Goal: Task Accomplishment & Management: Use online tool/utility

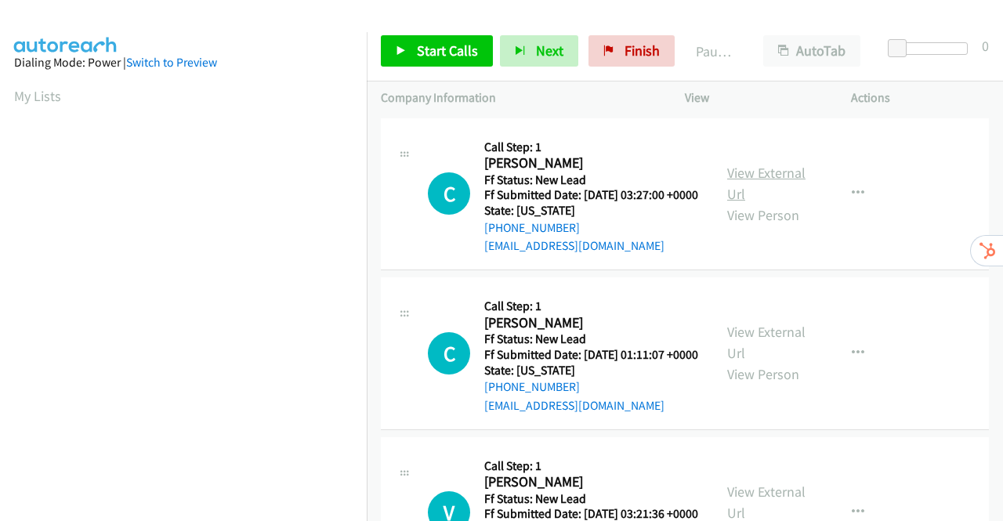
click at [763, 176] on link "View External Url" at bounding box center [766, 183] width 78 height 39
click at [763, 355] on link "View External Url" at bounding box center [766, 342] width 78 height 39
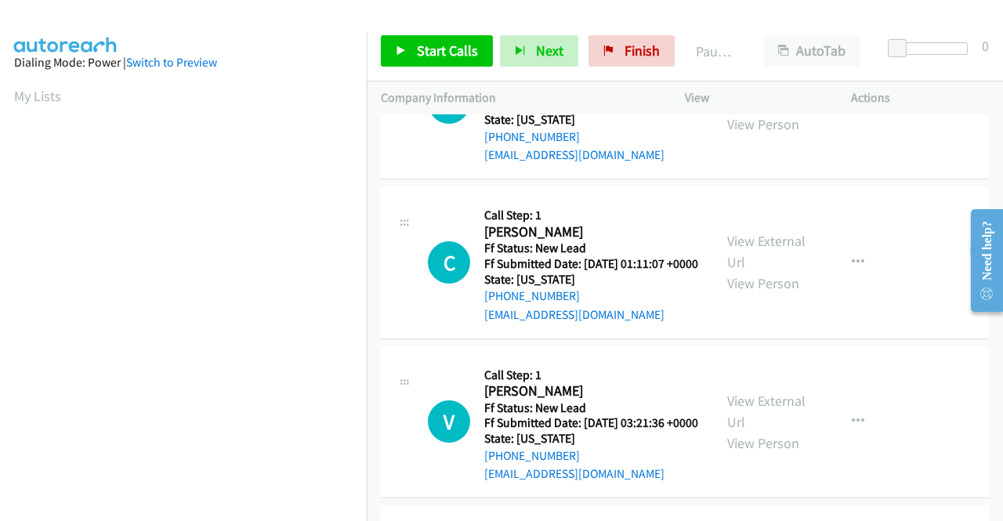
scroll to position [157, 0]
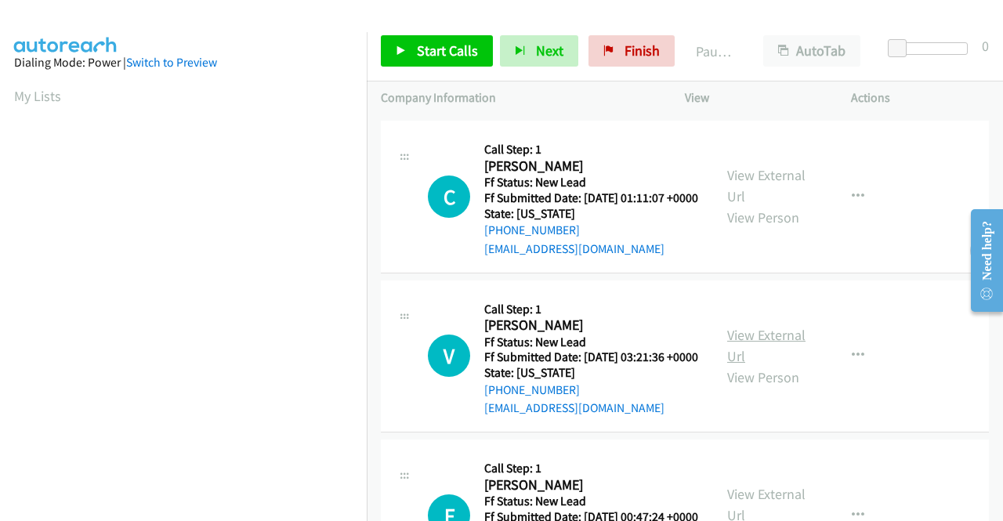
click at [779, 365] on link "View External Url" at bounding box center [766, 345] width 78 height 39
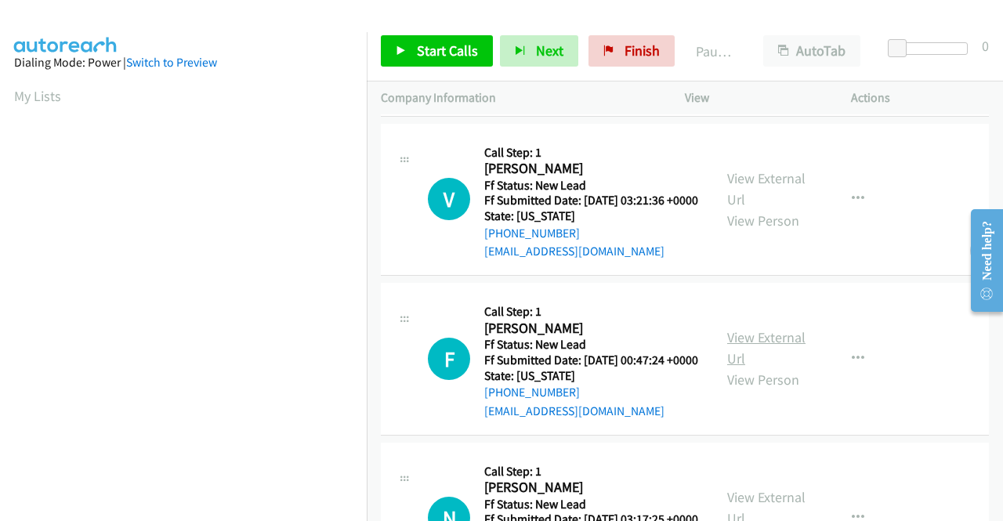
click at [778, 368] on link "View External Url" at bounding box center [766, 347] width 78 height 39
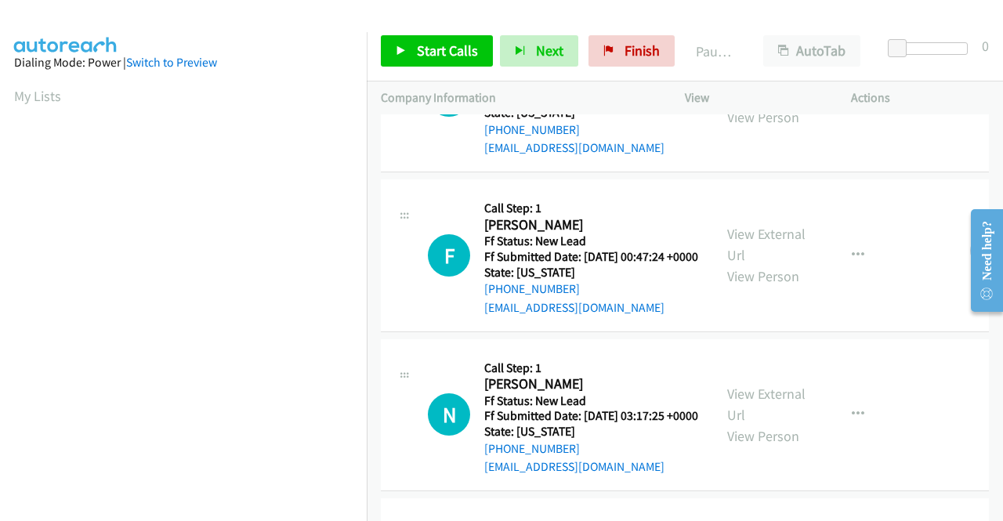
scroll to position [470, 0]
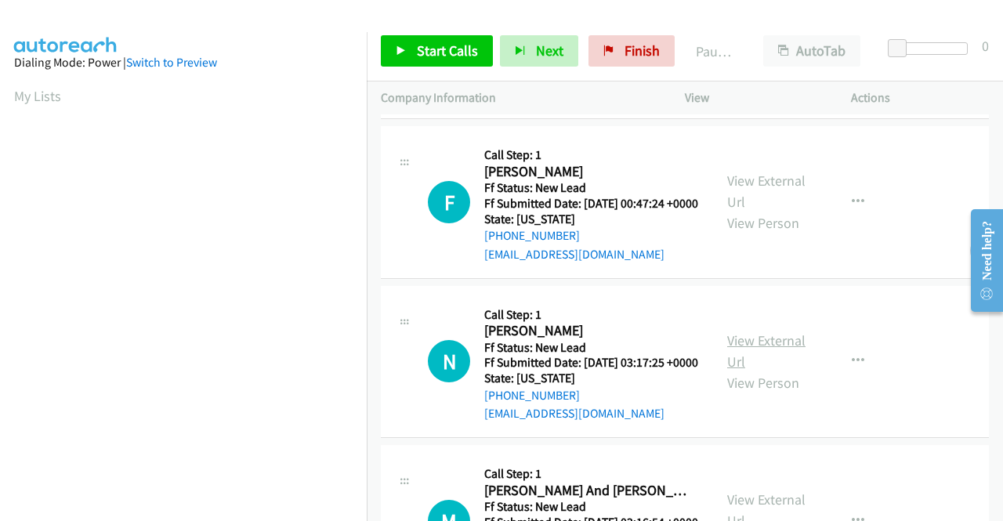
click at [764, 371] on link "View External Url" at bounding box center [766, 351] width 78 height 39
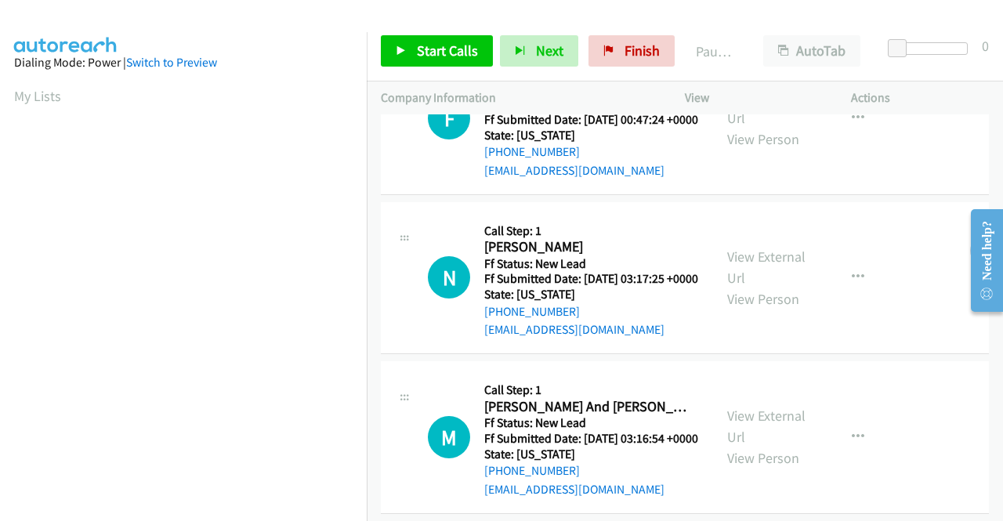
scroll to position [627, 0]
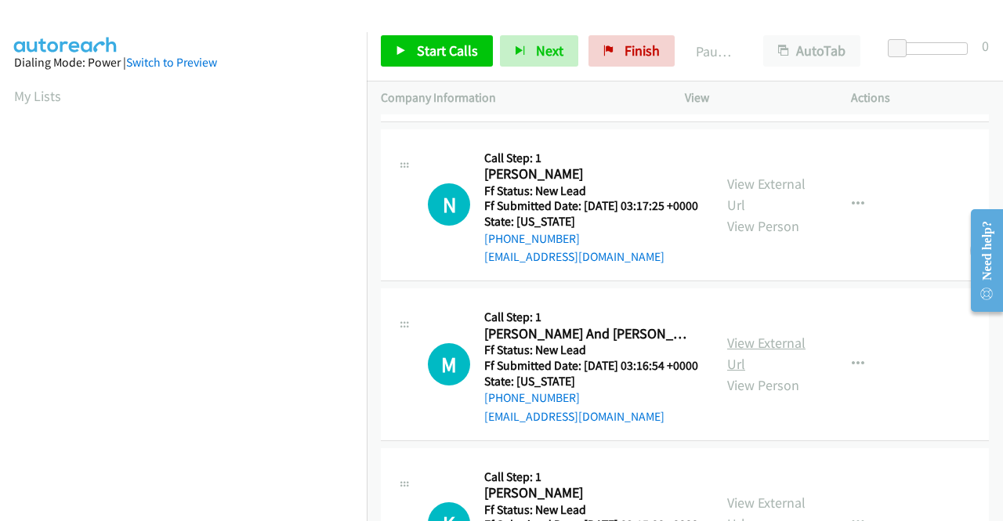
click at [774, 373] on link "View External Url" at bounding box center [766, 353] width 78 height 39
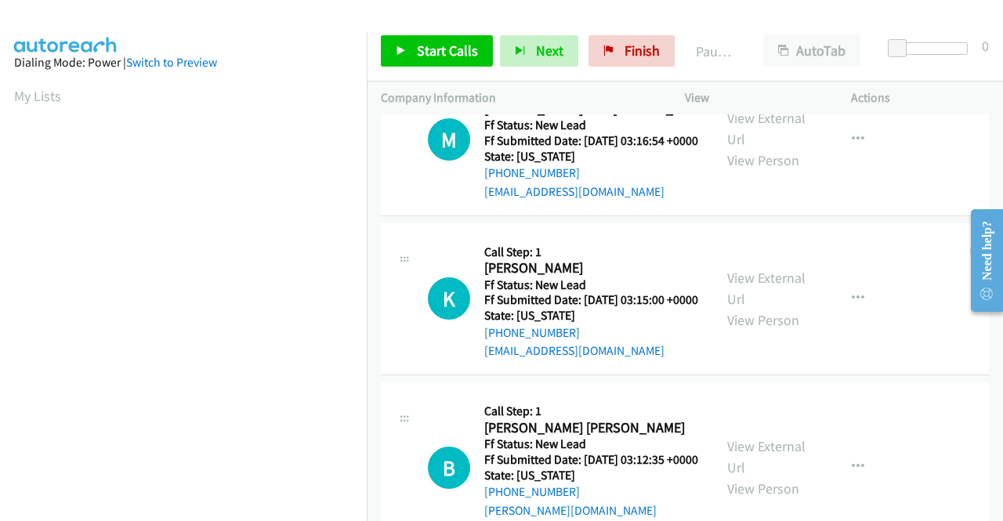
scroll to position [862, 0]
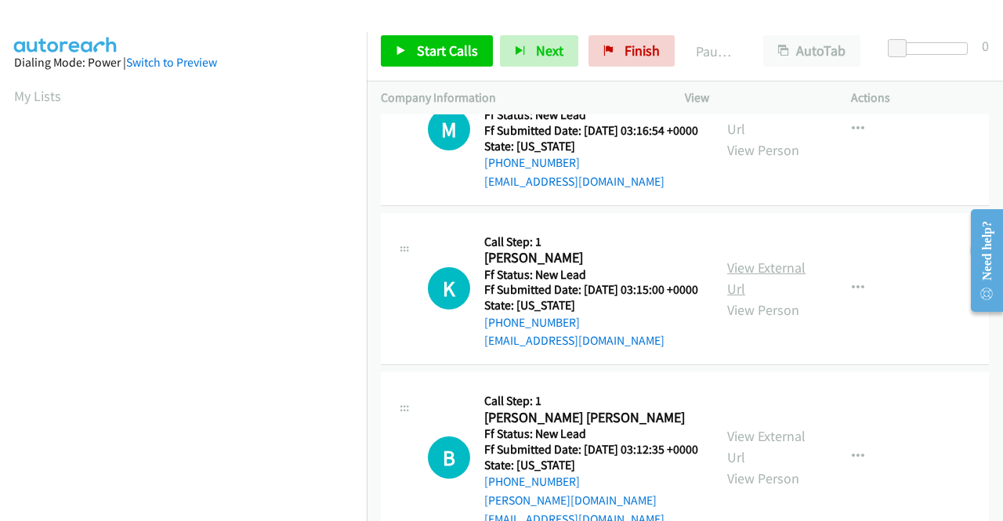
click at [763, 298] on link "View External Url" at bounding box center [766, 278] width 78 height 39
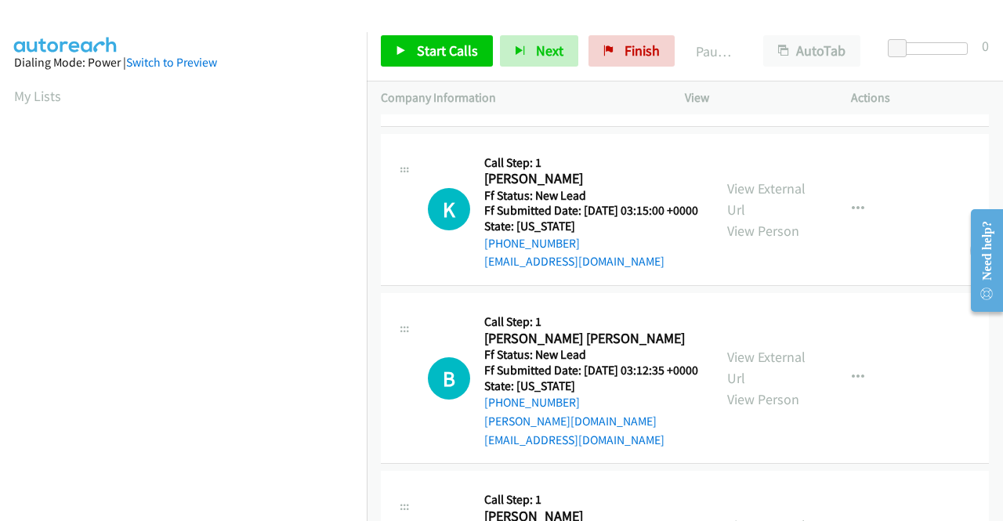
scroll to position [1019, 0]
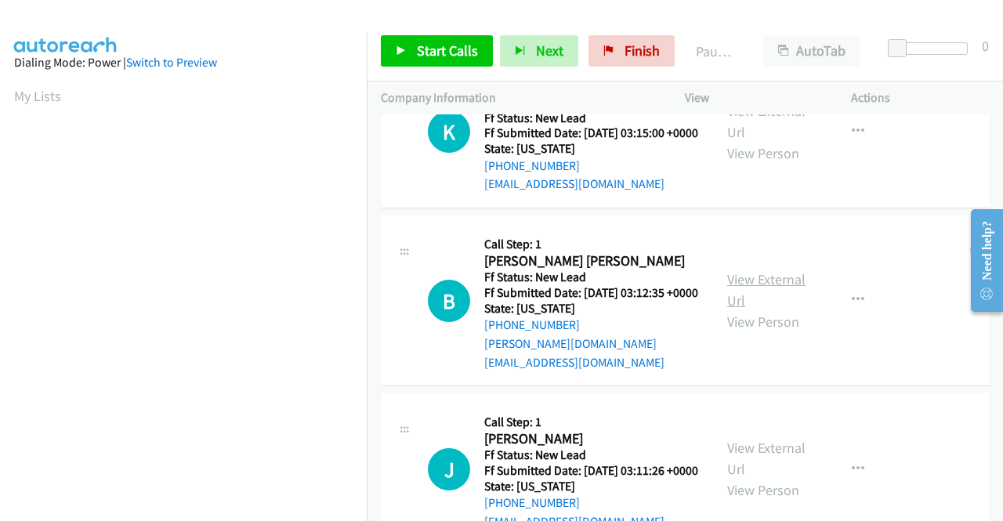
click at [742, 310] on link "View External Url" at bounding box center [766, 289] width 78 height 39
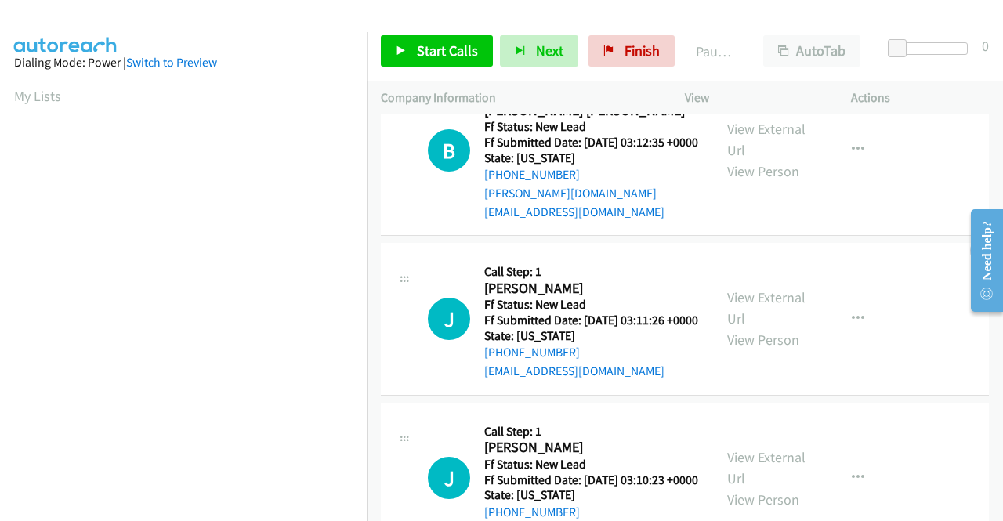
scroll to position [1176, 0]
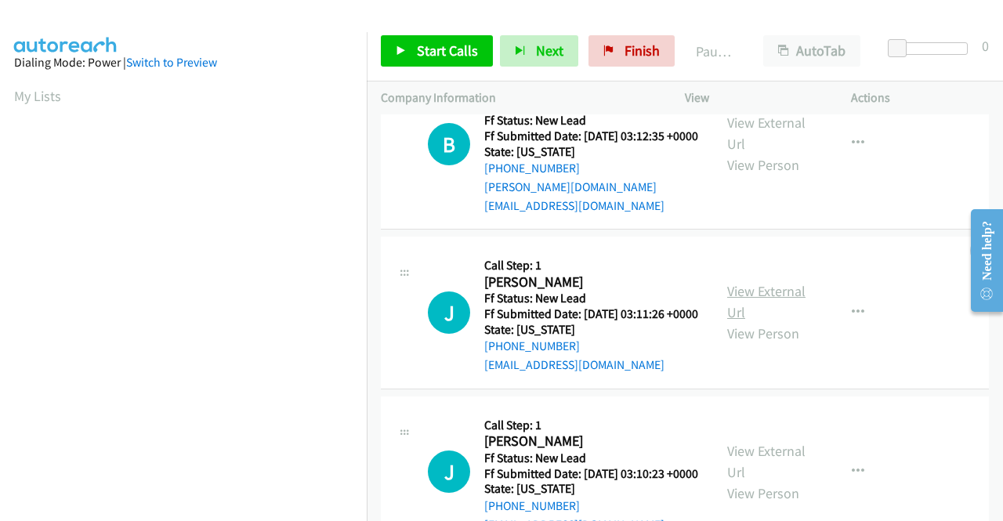
click at [757, 321] on link "View External Url" at bounding box center [766, 301] width 78 height 39
click at [408, 51] on link "Start Calls" at bounding box center [437, 50] width 112 height 31
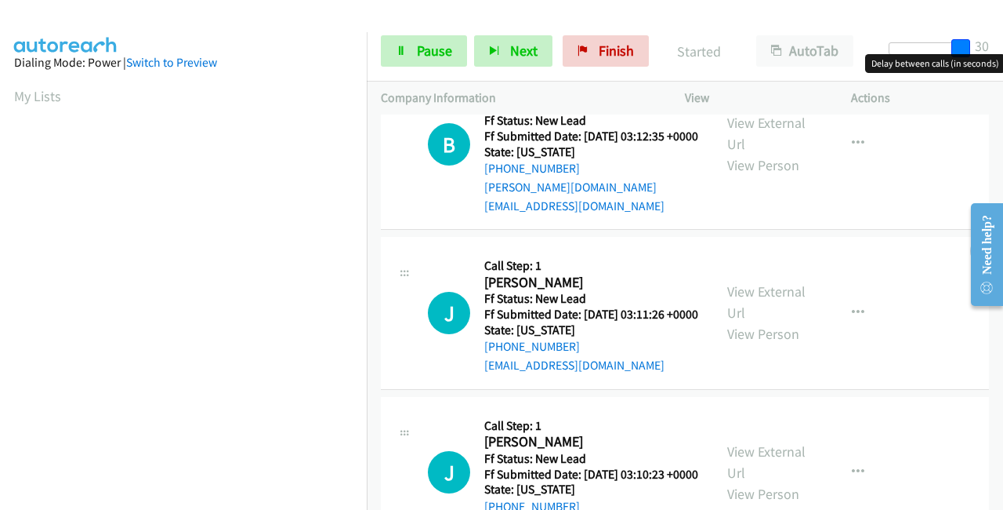
drag, startPoint x: 894, startPoint y: 41, endPoint x: 1003, endPoint y: 31, distance: 108.7
click at [1003, 31] on div "Start Calls Pause Next Finish Started AutoTab AutoTab 30" at bounding box center [685, 51] width 636 height 60
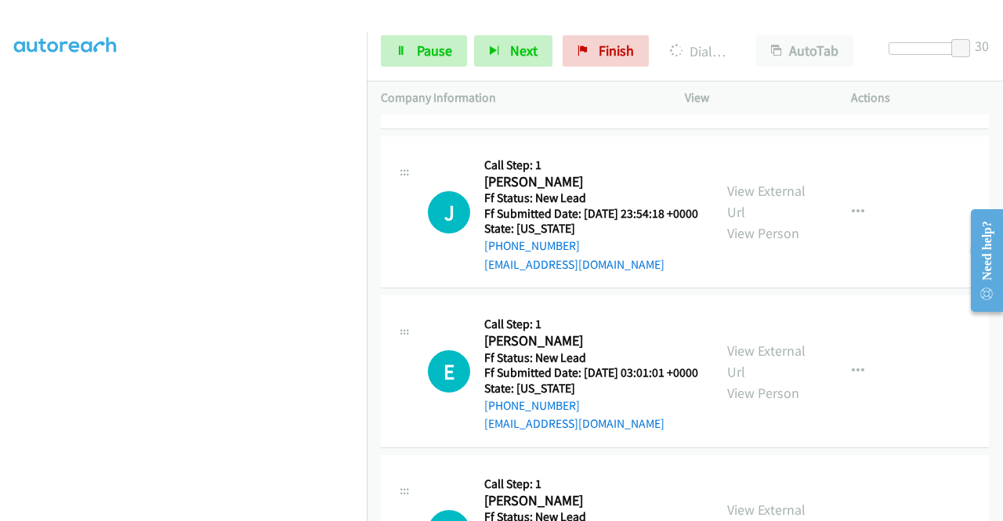
scroll to position [1803, 0]
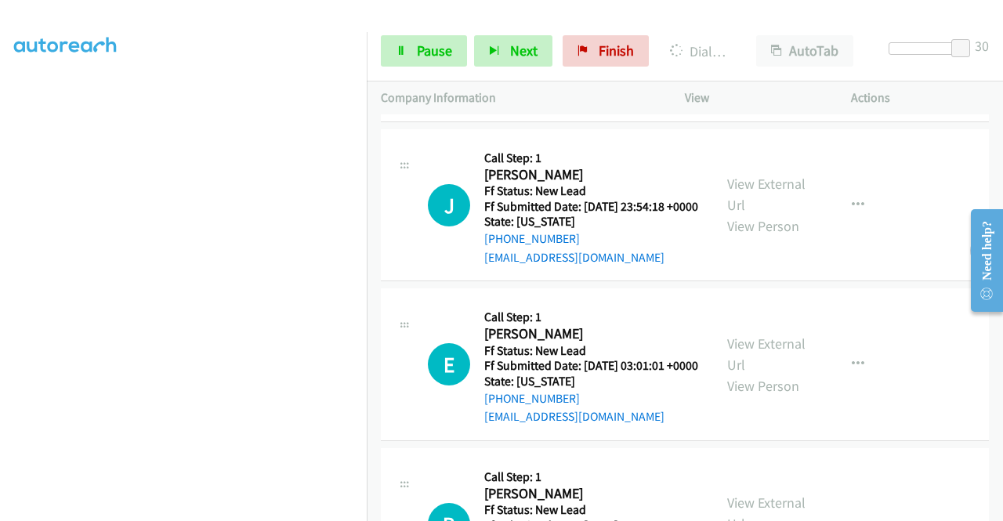
click at [771, 55] on link "View External Url" at bounding box center [766, 35] width 78 height 39
click at [731, 214] on link "View External Url" at bounding box center [766, 194] width 78 height 39
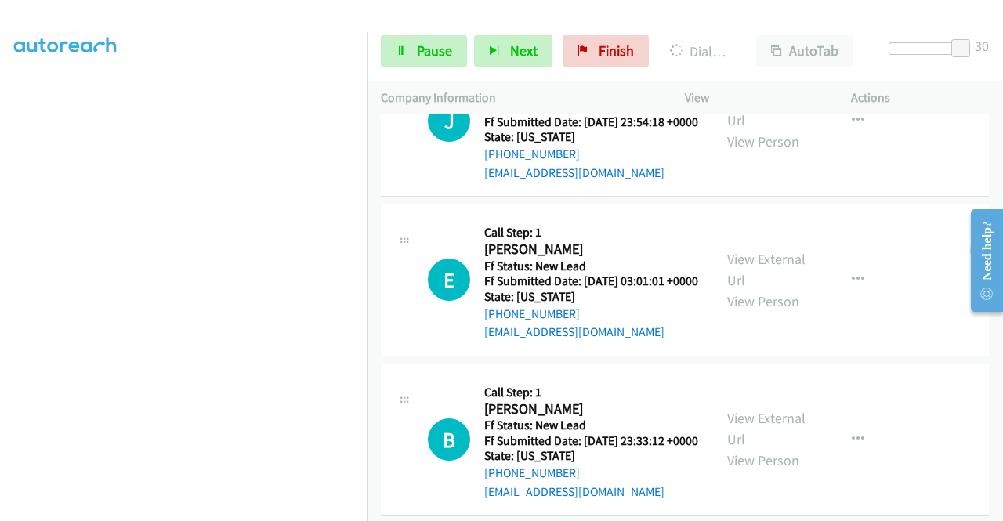
scroll to position [1960, 0]
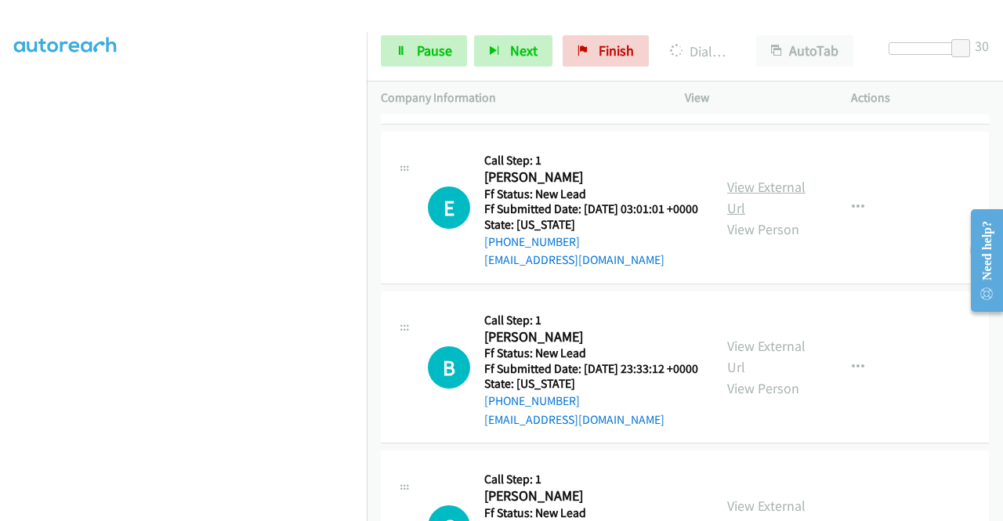
click at [740, 217] on link "View External Url" at bounding box center [766, 197] width 78 height 39
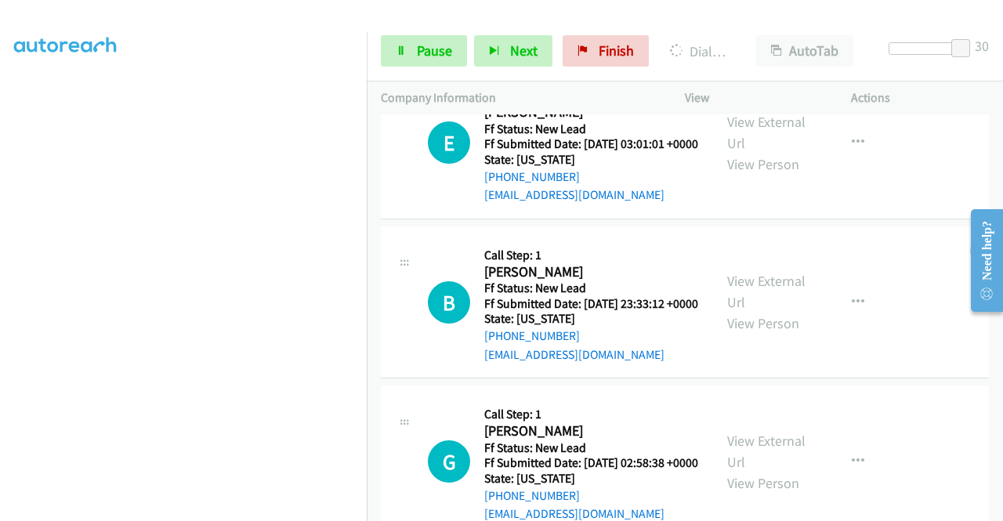
scroll to position [2116, 0]
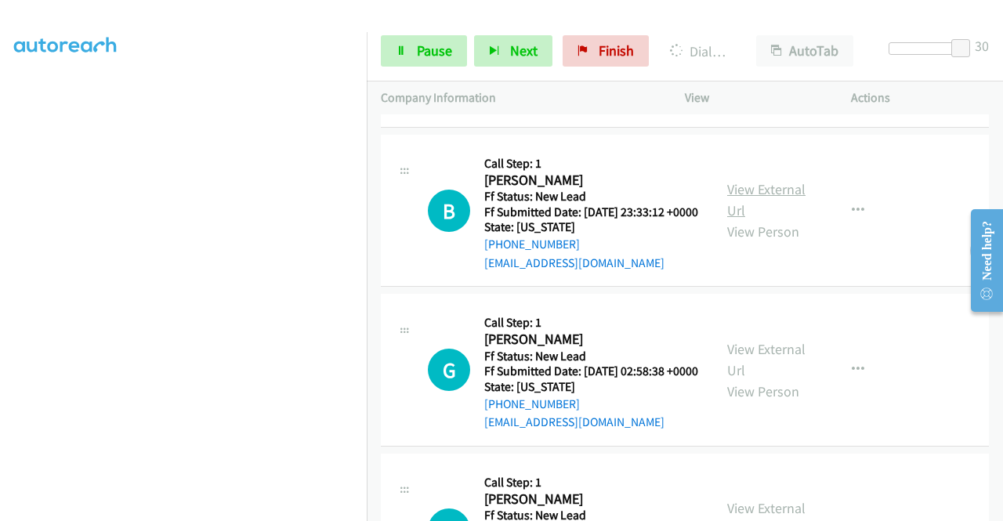
click at [747, 219] on link "View External Url" at bounding box center [766, 199] width 78 height 39
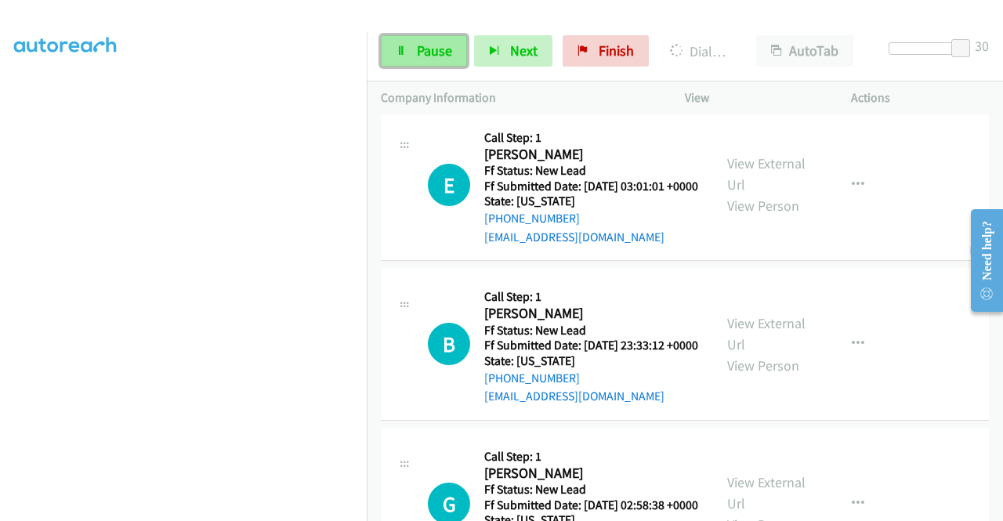
click at [431, 50] on span "Pause" at bounding box center [434, 51] width 35 height 18
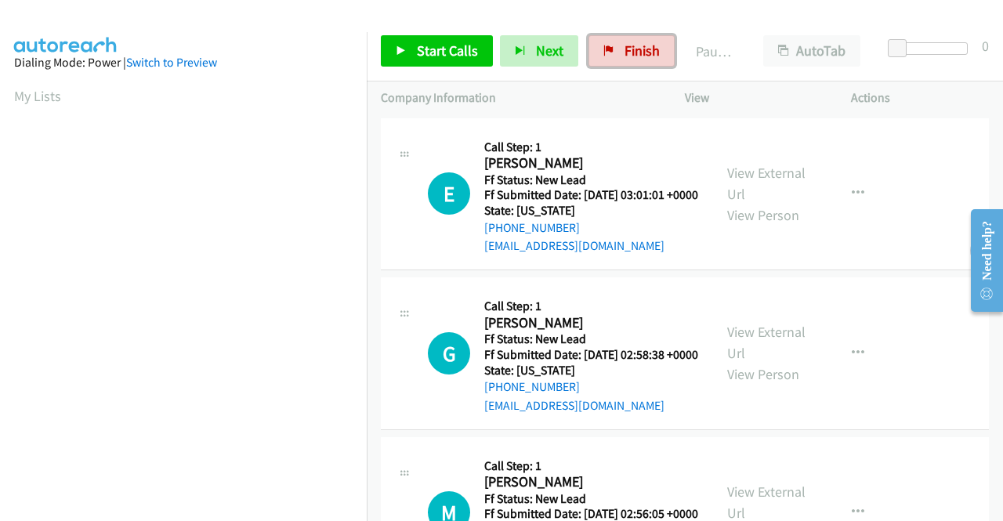
click at [640, 53] on span "Finish" at bounding box center [642, 51] width 35 height 18
click at [617, 51] on link "Finish" at bounding box center [632, 50] width 86 height 31
click at [422, 49] on span "Start Calls" at bounding box center [447, 51] width 61 height 18
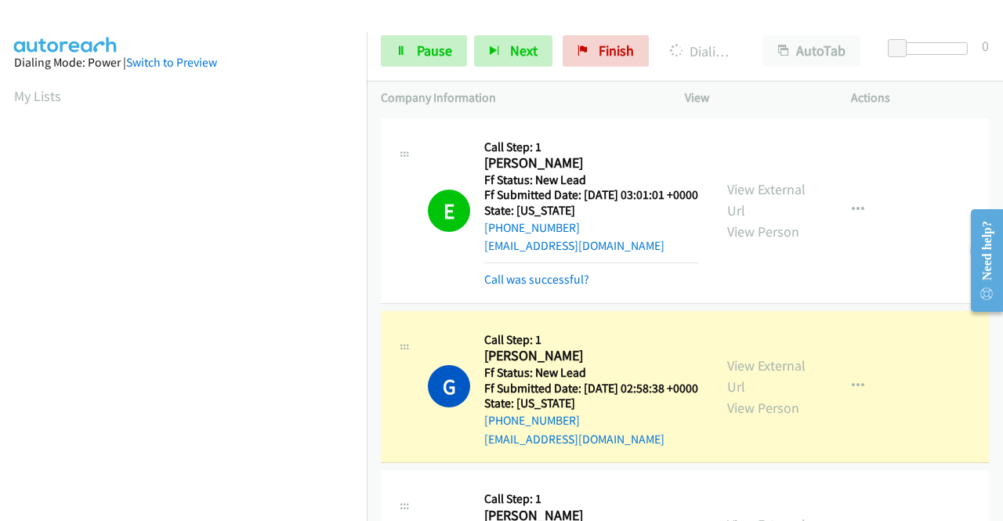
scroll to position [357, 0]
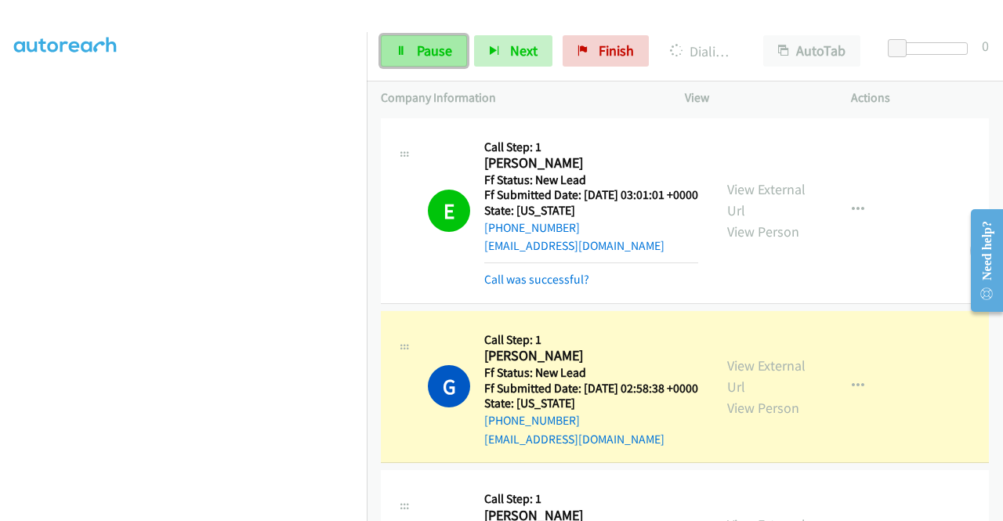
click at [418, 51] on span "Pause" at bounding box center [434, 51] width 35 height 18
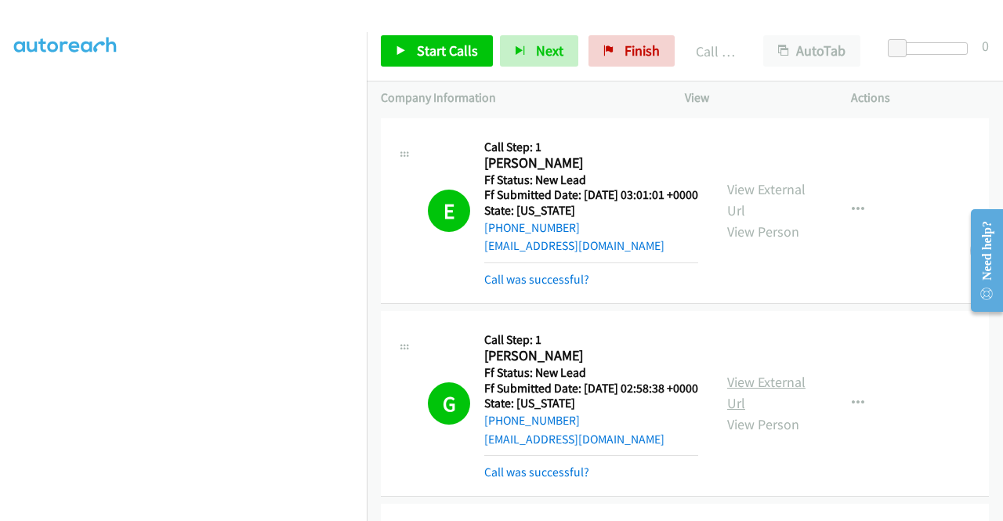
click at [756, 408] on link "View External Url" at bounding box center [766, 392] width 78 height 39
click at [614, 56] on link "Finish" at bounding box center [632, 50] width 86 height 31
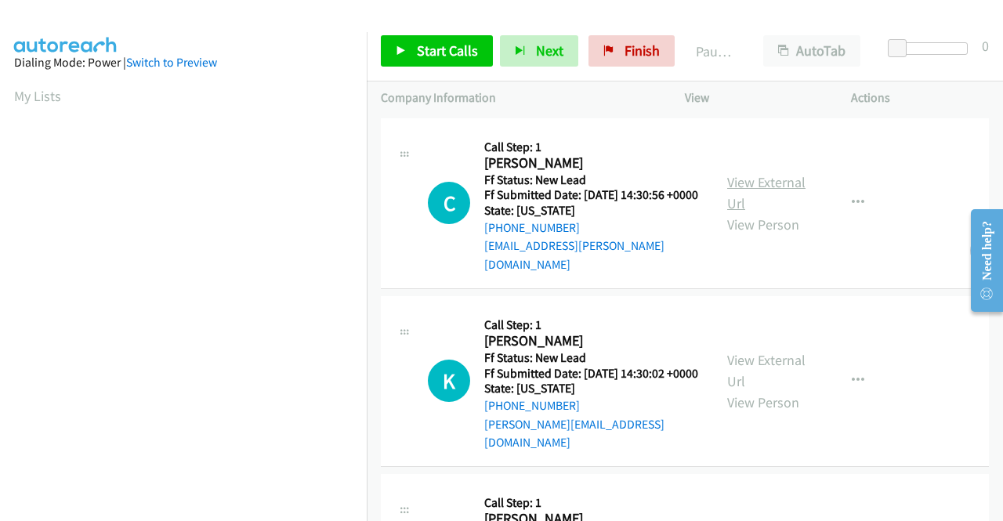
click at [734, 184] on link "View External Url" at bounding box center [766, 192] width 78 height 39
click at [749, 360] on link "View External Url" at bounding box center [766, 370] width 78 height 39
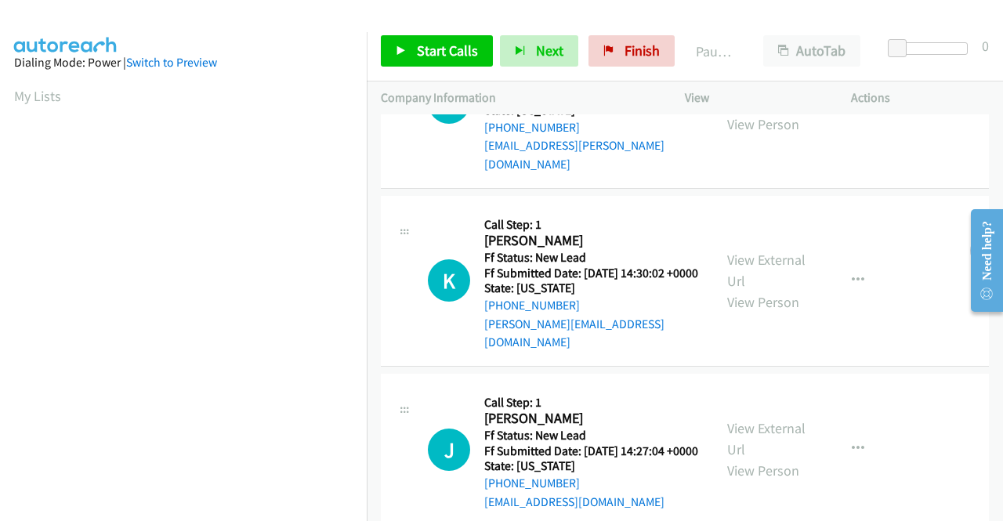
scroll to position [157, 0]
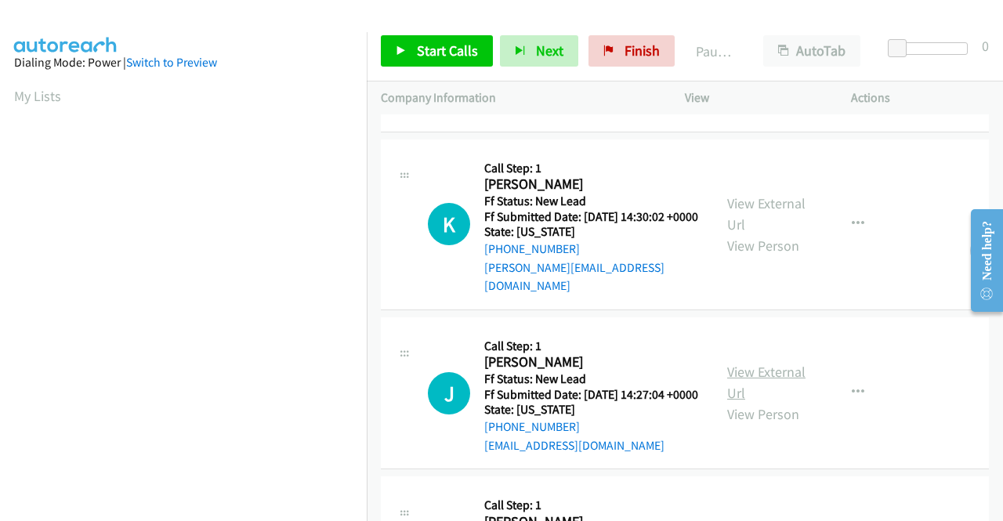
click at [772, 377] on link "View External Url" at bounding box center [766, 382] width 78 height 39
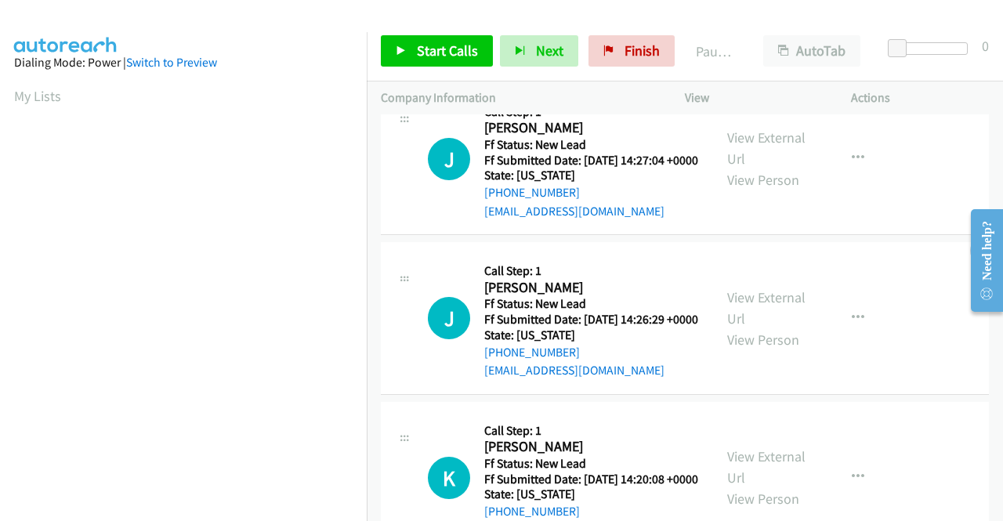
scroll to position [392, 0]
click at [774, 314] on link "View External Url" at bounding box center [766, 307] width 78 height 39
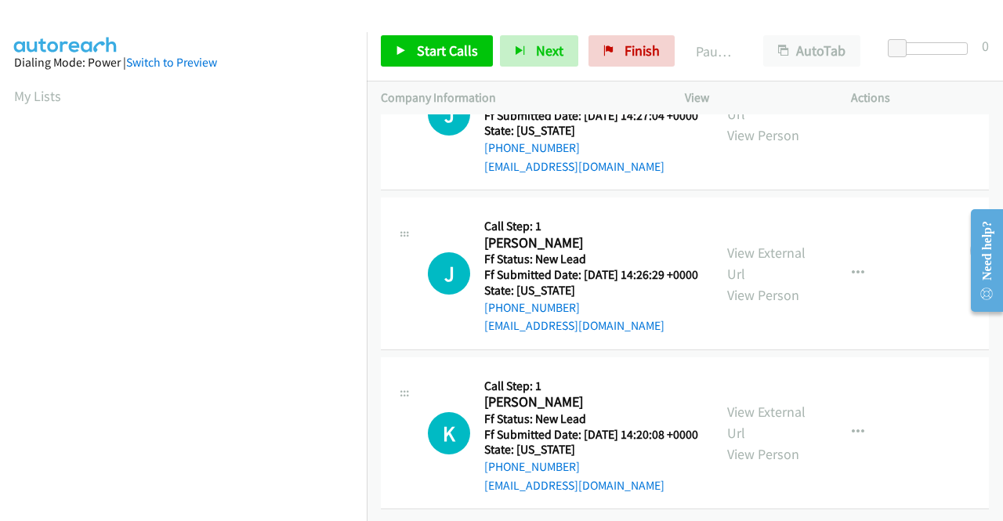
scroll to position [486, 0]
click at [753, 403] on link "View External Url" at bounding box center [766, 422] width 78 height 39
click at [417, 48] on span "Start Calls" at bounding box center [447, 51] width 61 height 18
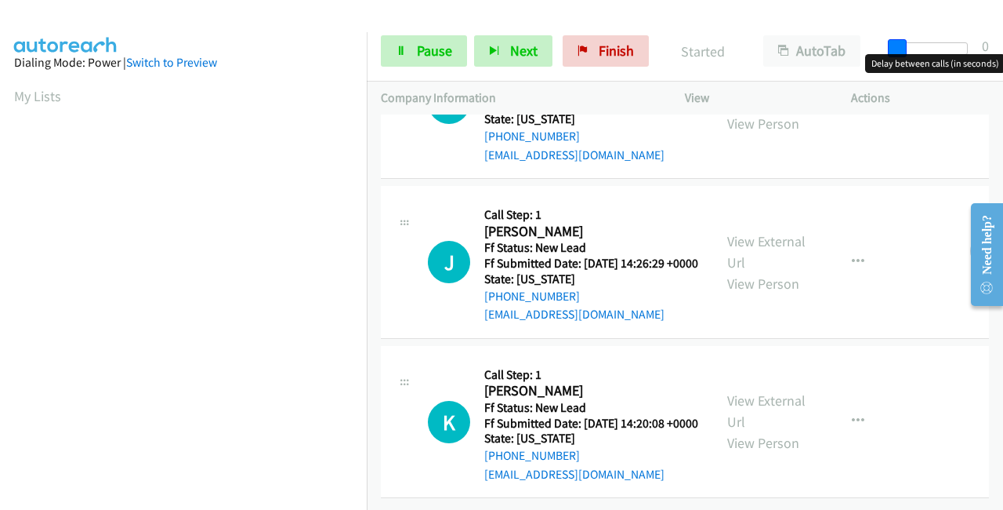
drag, startPoint x: 898, startPoint y: 48, endPoint x: 1003, endPoint y: 42, distance: 104.4
click at [1003, 42] on div "Start Calls Pause Next Finish Started AutoTab AutoTab 0" at bounding box center [685, 51] width 636 height 60
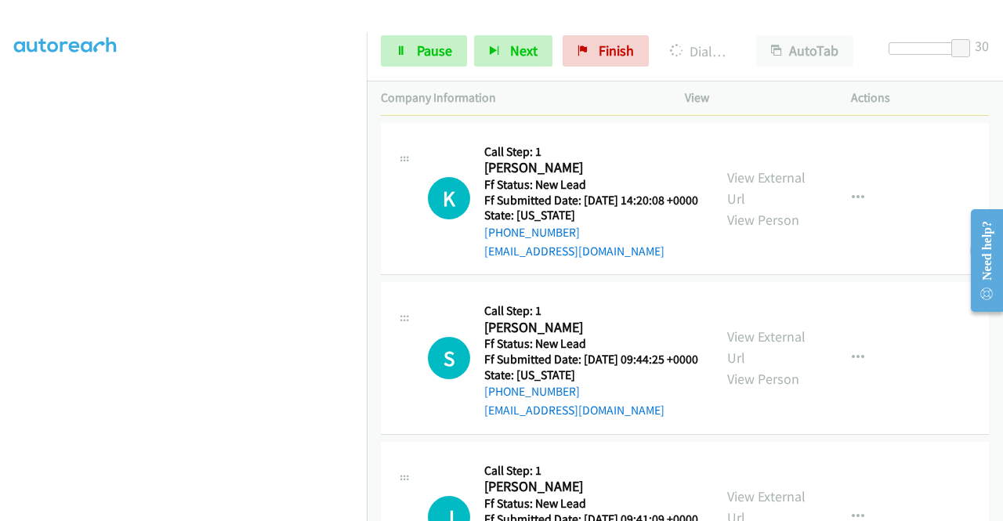
scroll to position [862, 0]
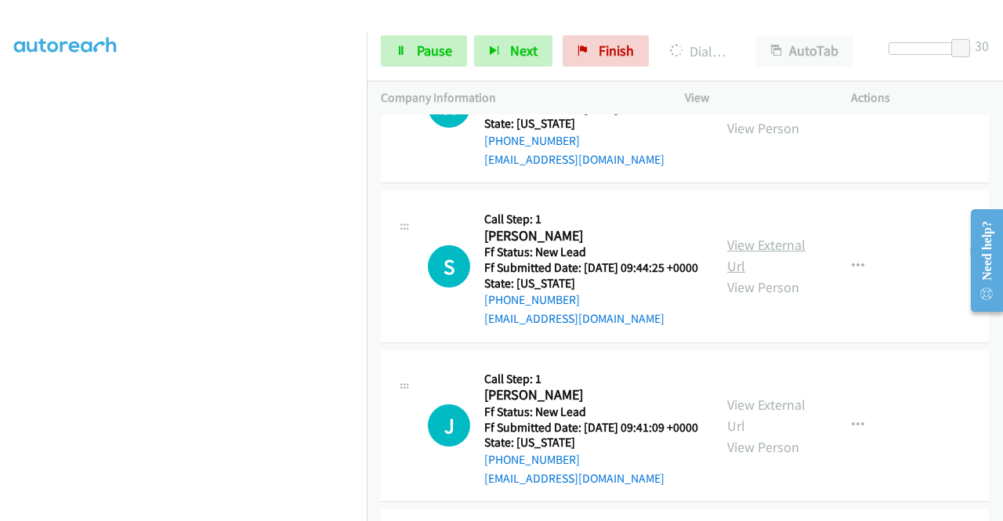
click at [745, 275] on link "View External Url" at bounding box center [766, 255] width 78 height 39
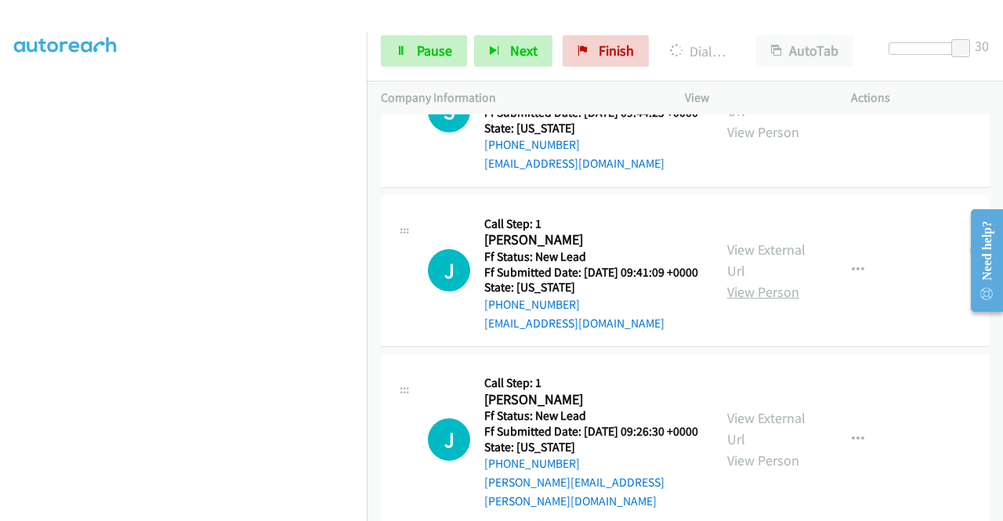
scroll to position [1019, 0]
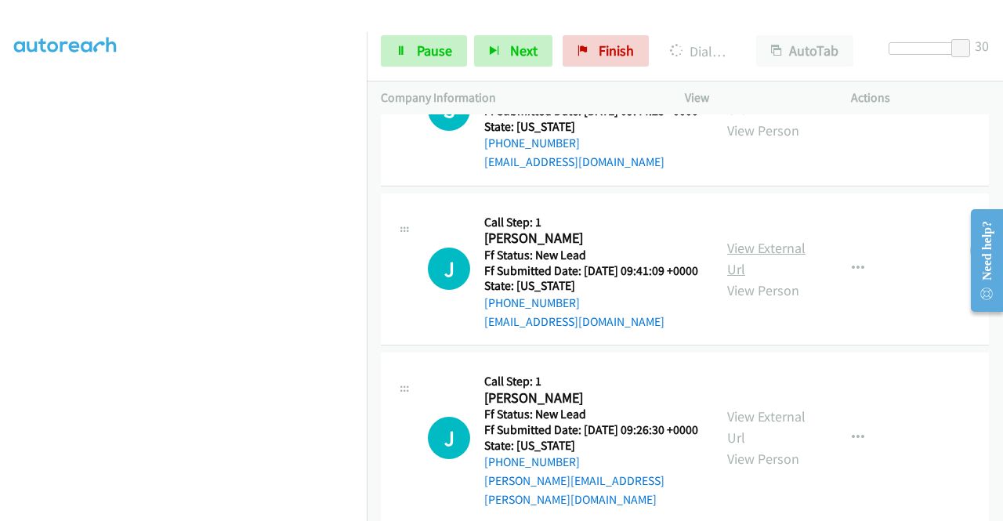
click at [754, 278] on link "View External Url" at bounding box center [766, 258] width 78 height 39
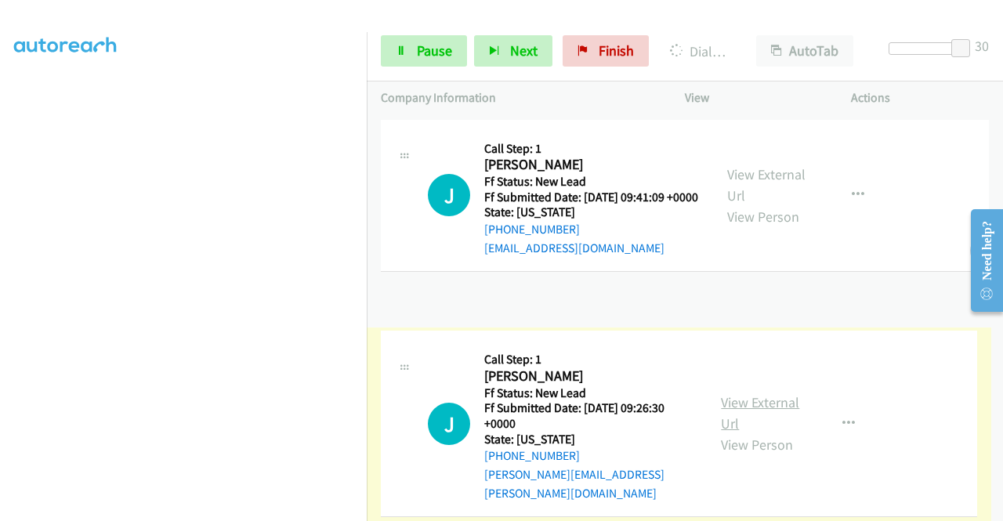
scroll to position [1110, 0]
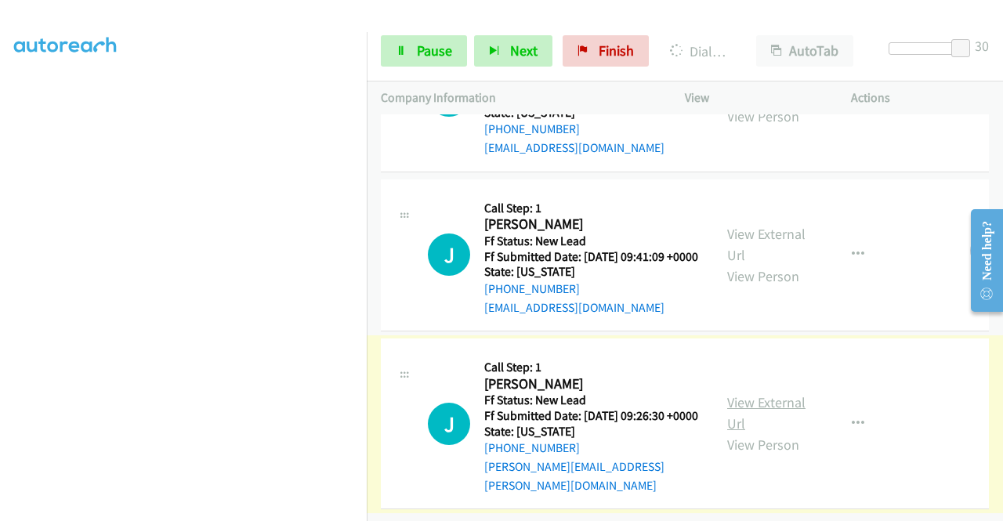
click at [769, 397] on link "View External Url" at bounding box center [766, 412] width 78 height 39
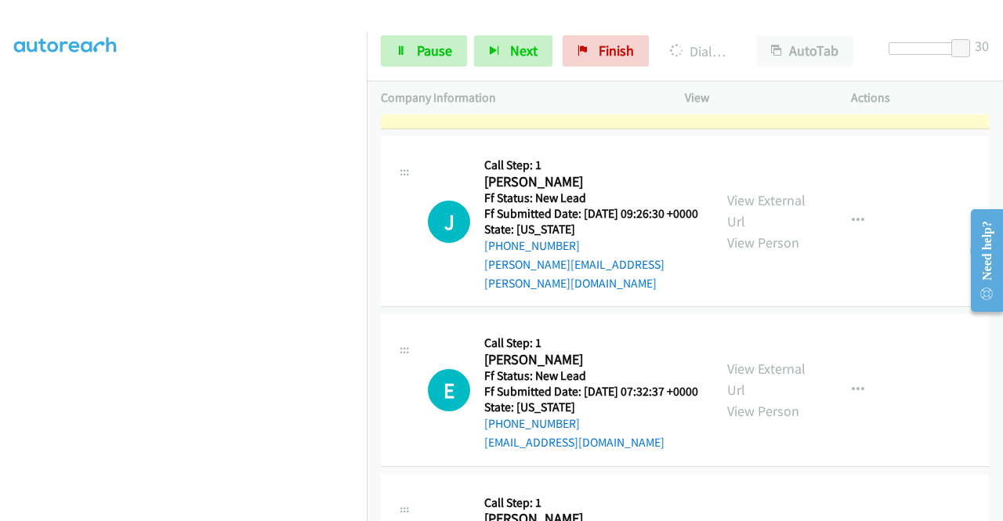
scroll to position [1489, 0]
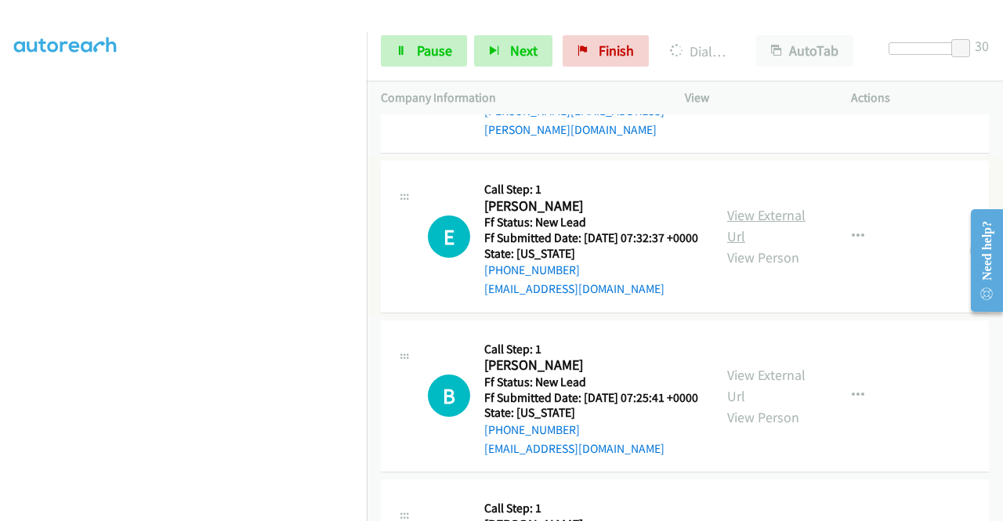
click at [763, 245] on link "View External Url" at bounding box center [766, 225] width 78 height 39
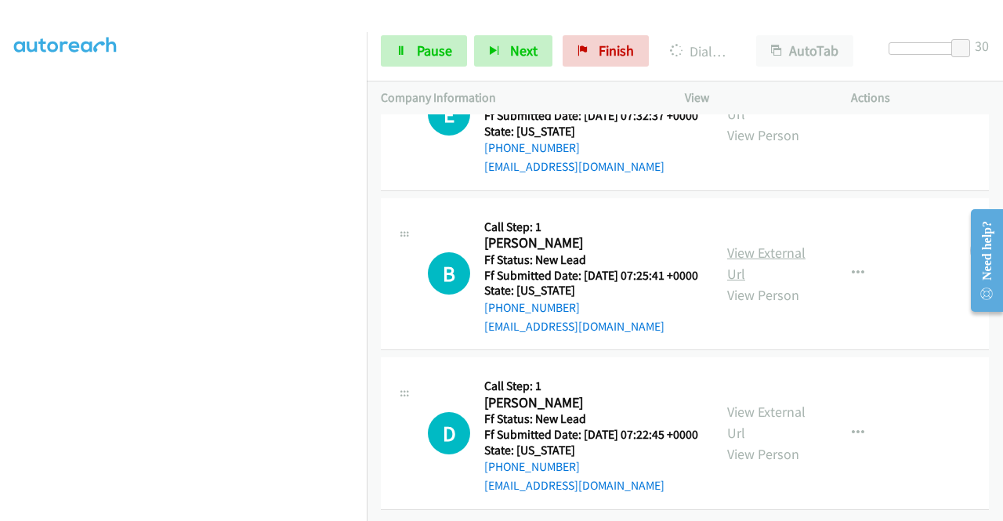
click at [777, 244] on link "View External Url" at bounding box center [766, 263] width 78 height 39
click at [787, 403] on link "View External Url" at bounding box center [766, 422] width 78 height 39
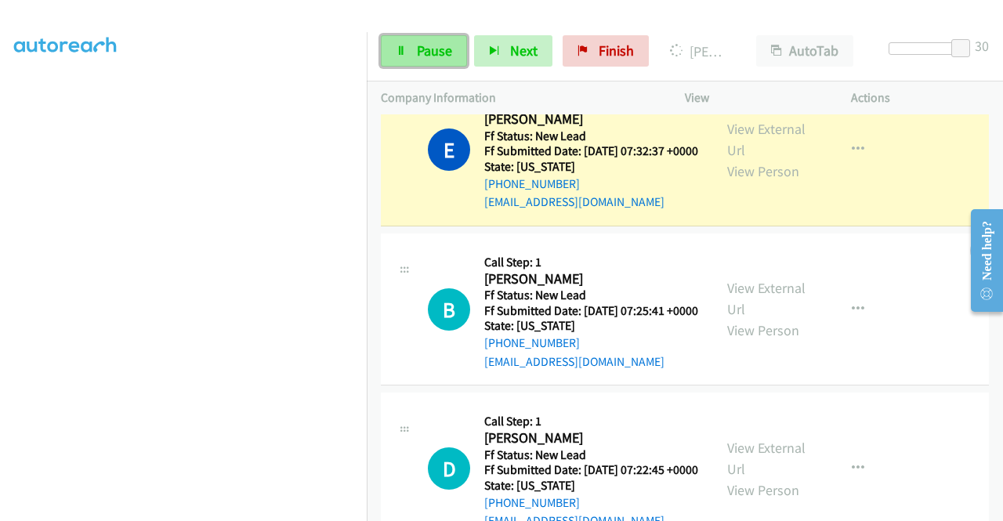
click at [390, 46] on link "Pause" at bounding box center [424, 50] width 86 height 31
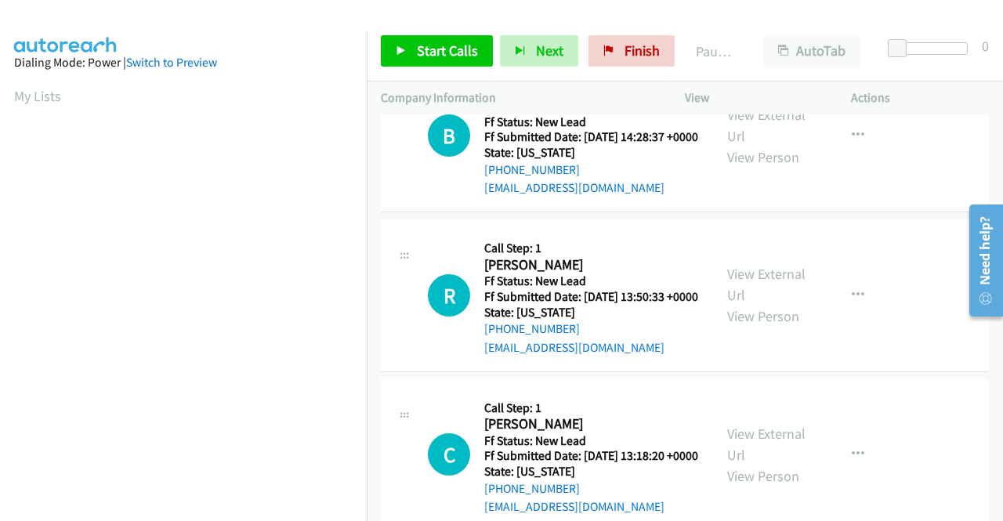
scroll to position [78, 0]
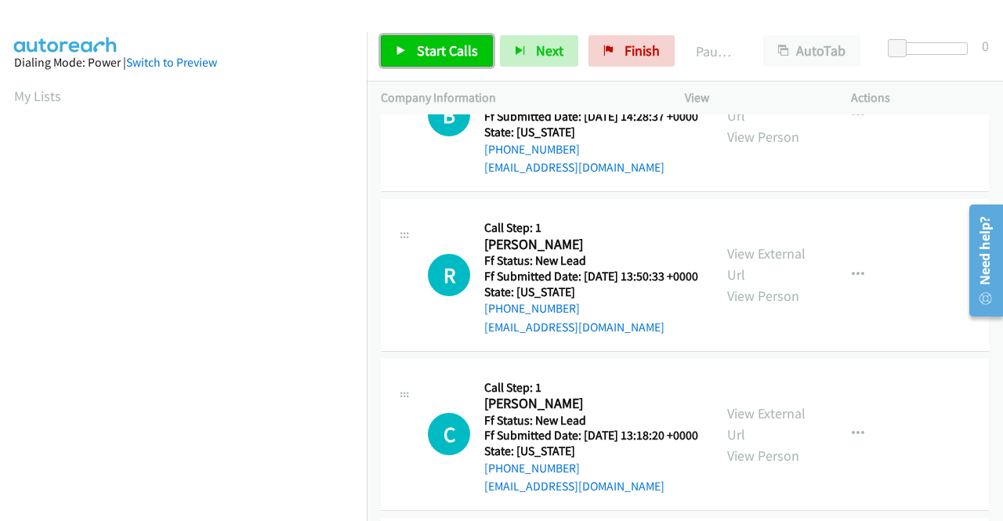
click at [417, 54] on span "Start Calls" at bounding box center [447, 51] width 61 height 18
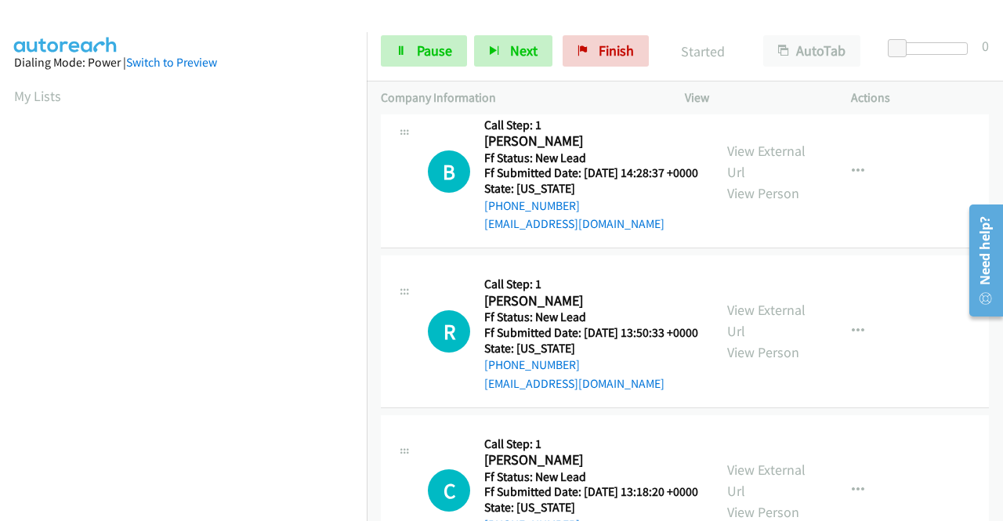
scroll to position [0, 0]
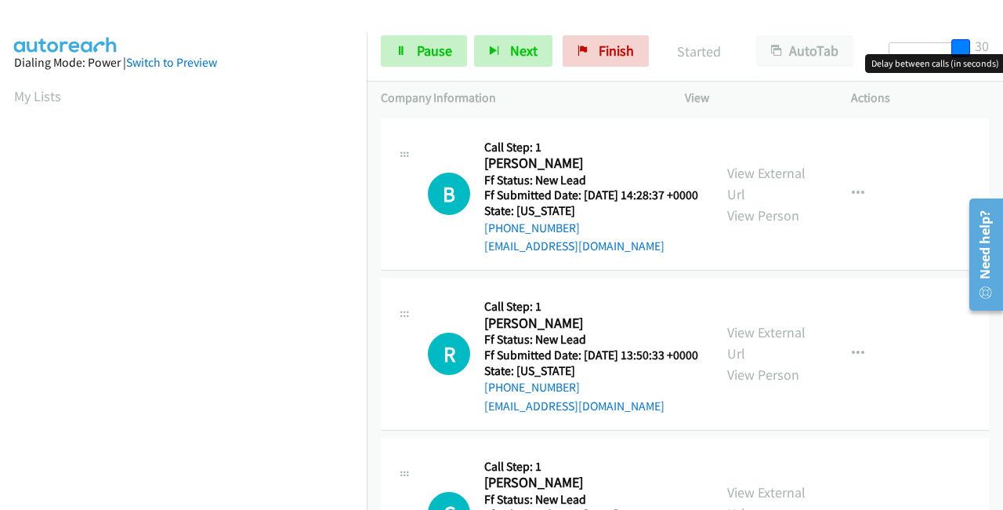
drag, startPoint x: 892, startPoint y: 42, endPoint x: 967, endPoint y: 42, distance: 75.2
click at [967, 42] on span at bounding box center [961, 48] width 19 height 19
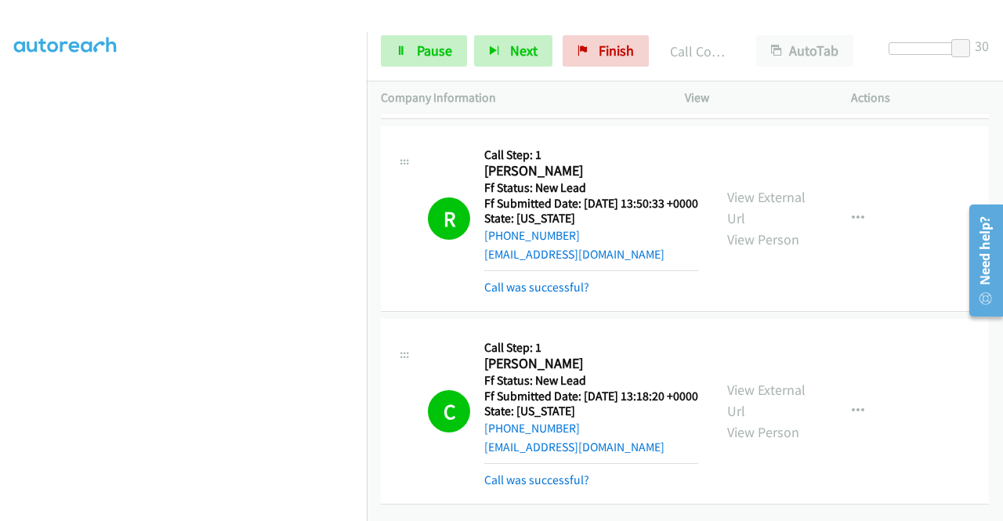
scroll to position [157, 0]
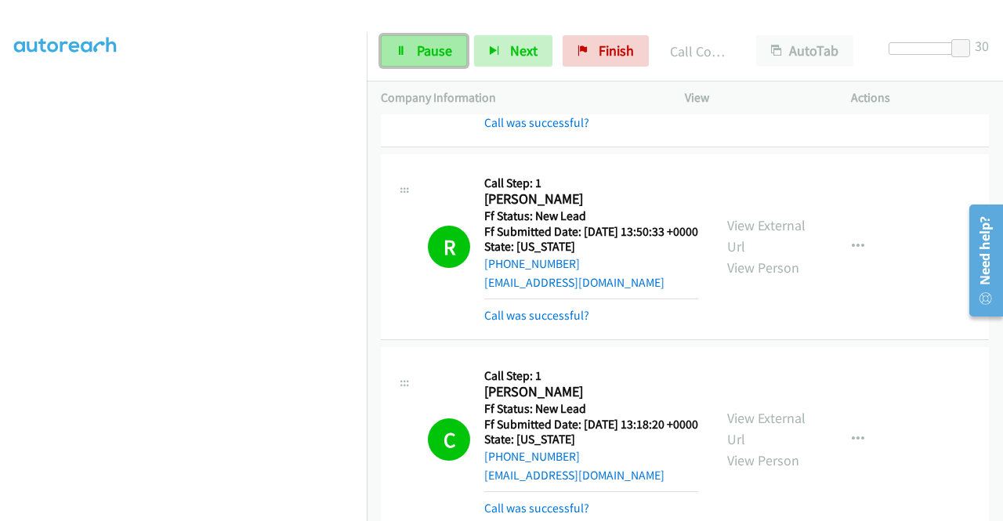
click at [422, 48] on span "Pause" at bounding box center [434, 51] width 35 height 18
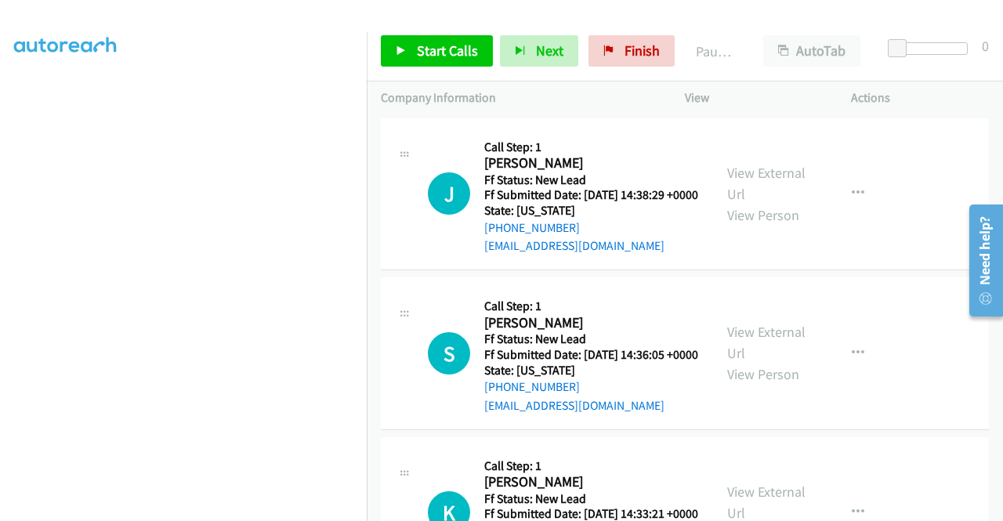
scroll to position [357, 0]
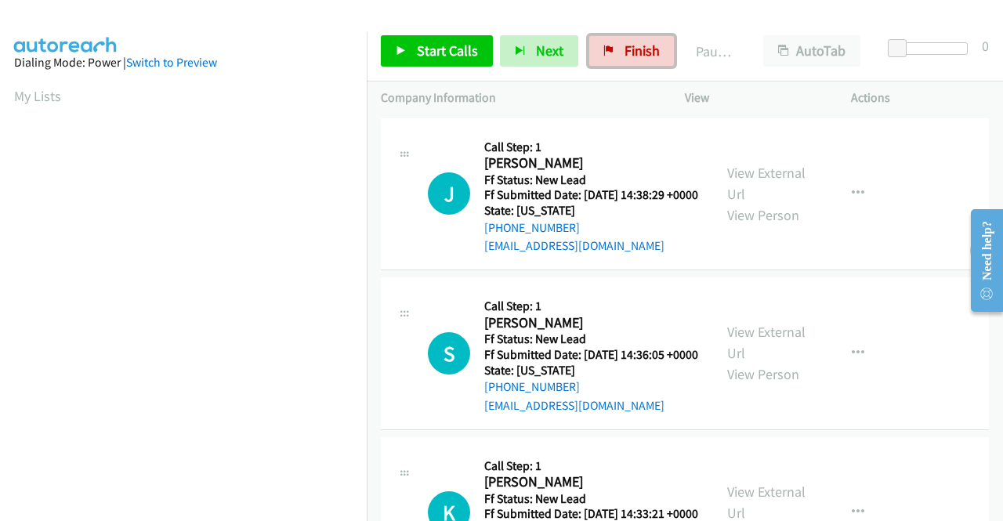
click at [631, 46] on span "Finish" at bounding box center [642, 51] width 35 height 18
click at [756, 180] on link "View External Url" at bounding box center [766, 183] width 78 height 39
click at [776, 362] on link "View External Url" at bounding box center [766, 342] width 78 height 39
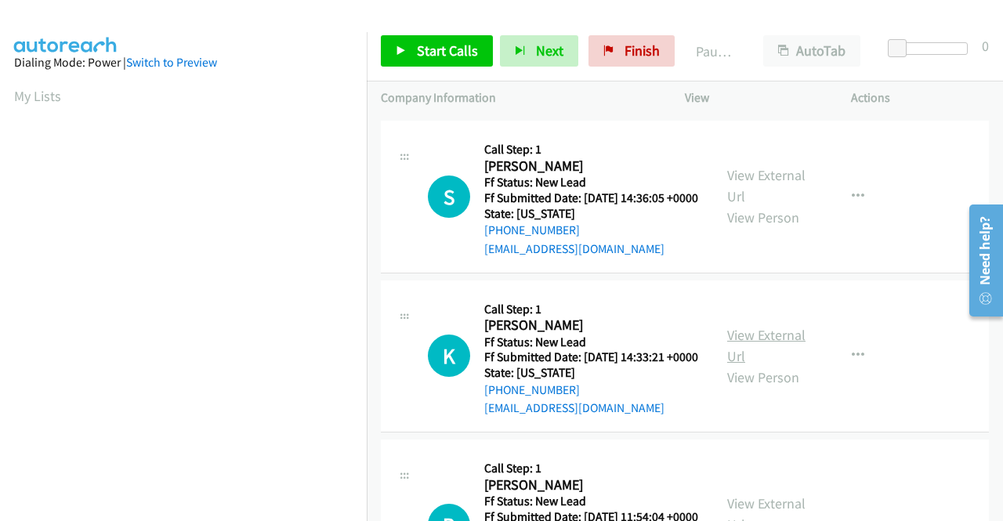
click at [772, 365] on link "View External Url" at bounding box center [766, 345] width 78 height 39
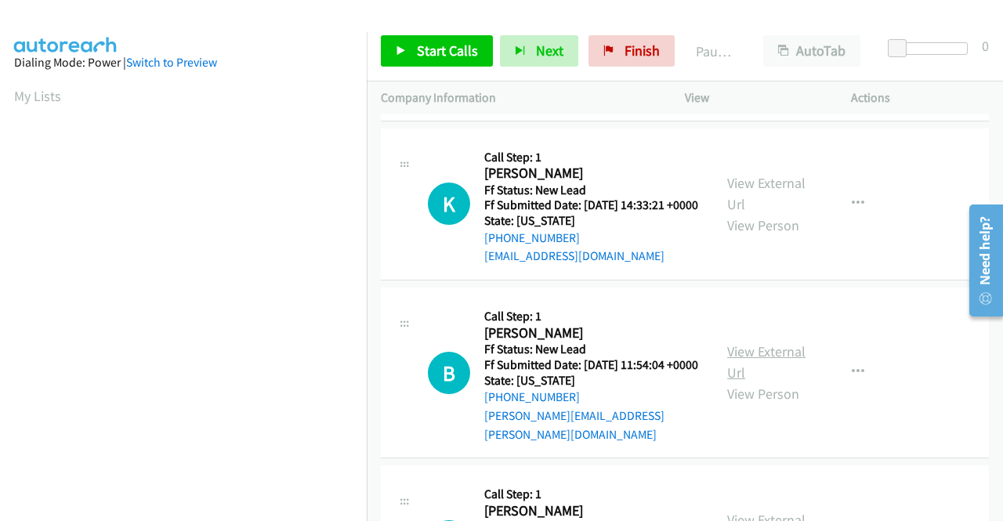
scroll to position [314, 0]
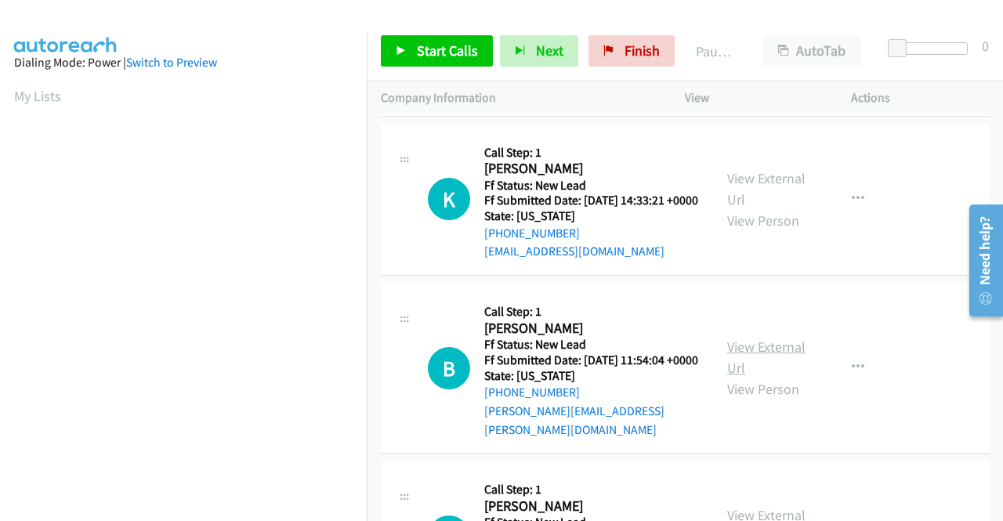
click at [771, 377] on link "View External Url" at bounding box center [766, 357] width 78 height 39
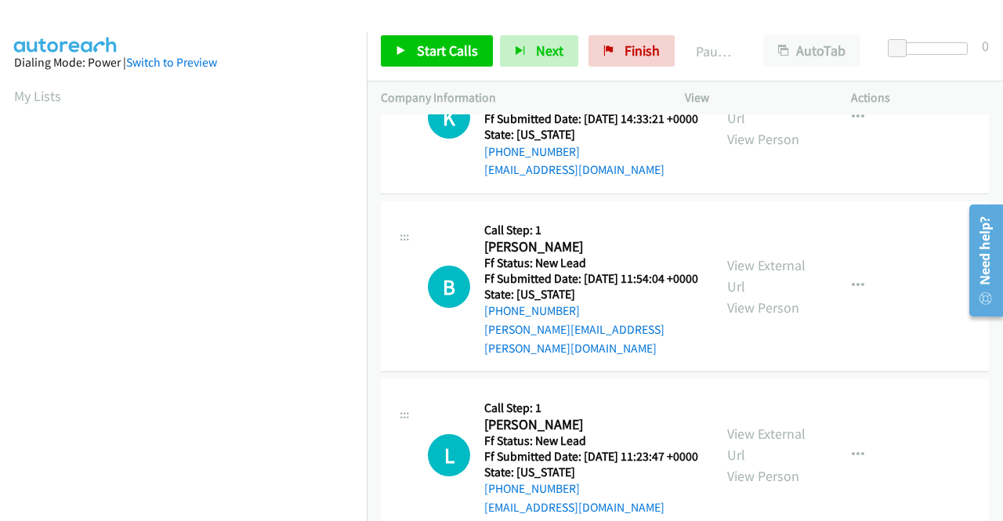
scroll to position [470, 0]
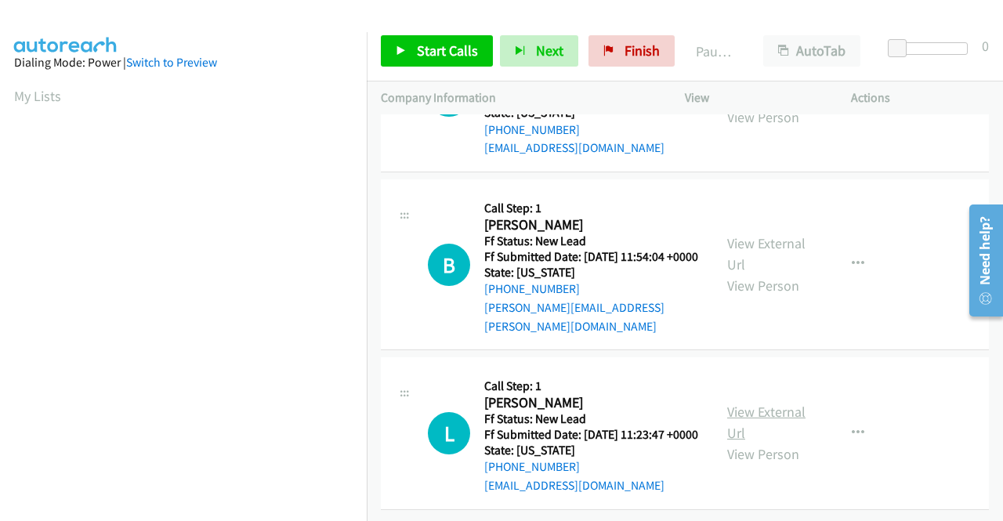
click at [761, 404] on link "View External Url" at bounding box center [766, 422] width 78 height 39
click at [435, 54] on span "Start Calls" at bounding box center [447, 51] width 61 height 18
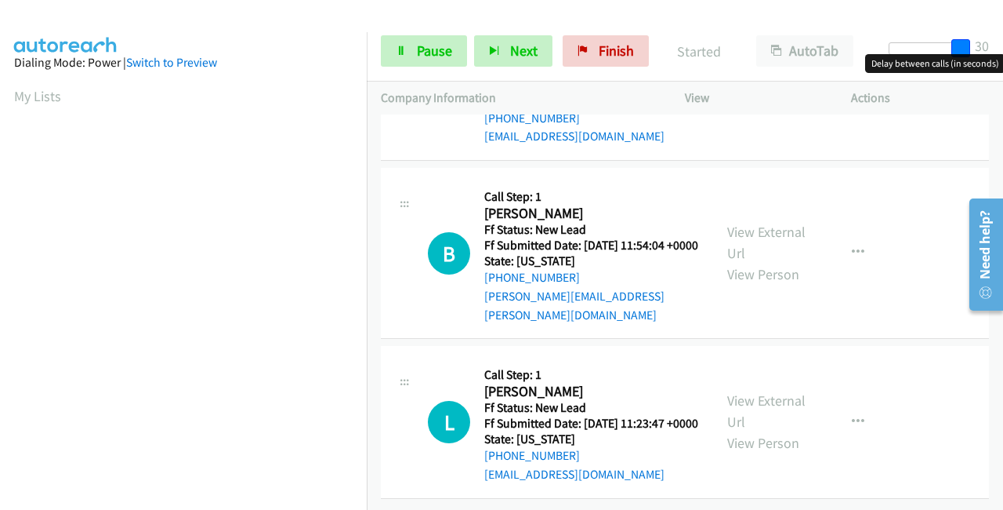
drag, startPoint x: 898, startPoint y: 46, endPoint x: 946, endPoint y: 27, distance: 51.7
click at [992, 38] on div "Start Calls Pause Next Finish Started AutoTab AutoTab 30" at bounding box center [685, 51] width 636 height 60
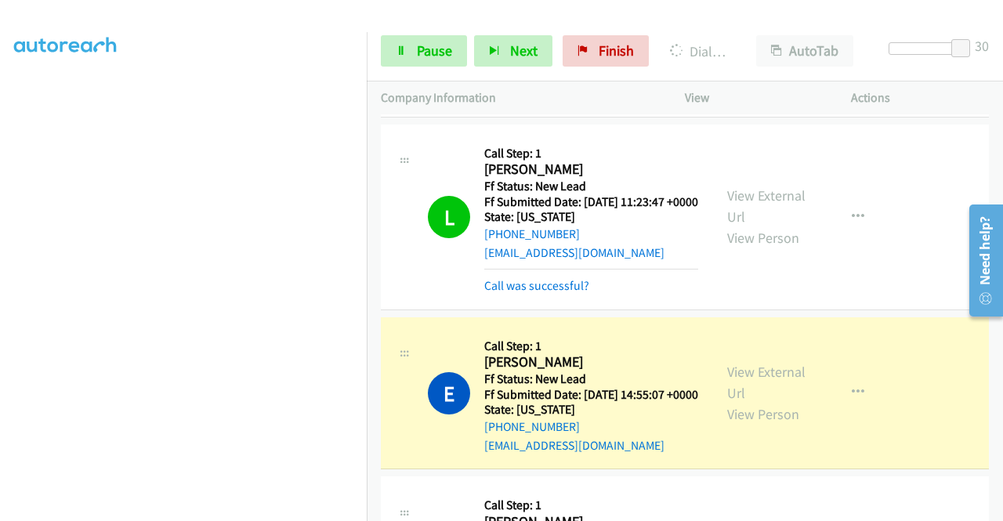
scroll to position [817, 0]
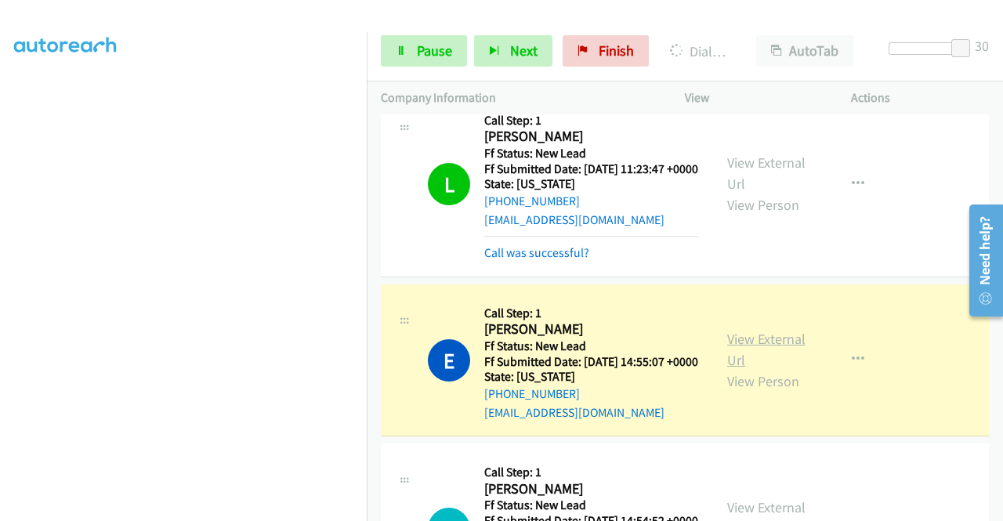
click at [748, 369] on link "View External Url" at bounding box center [766, 349] width 78 height 39
click at [417, 51] on span "Pause" at bounding box center [434, 51] width 35 height 18
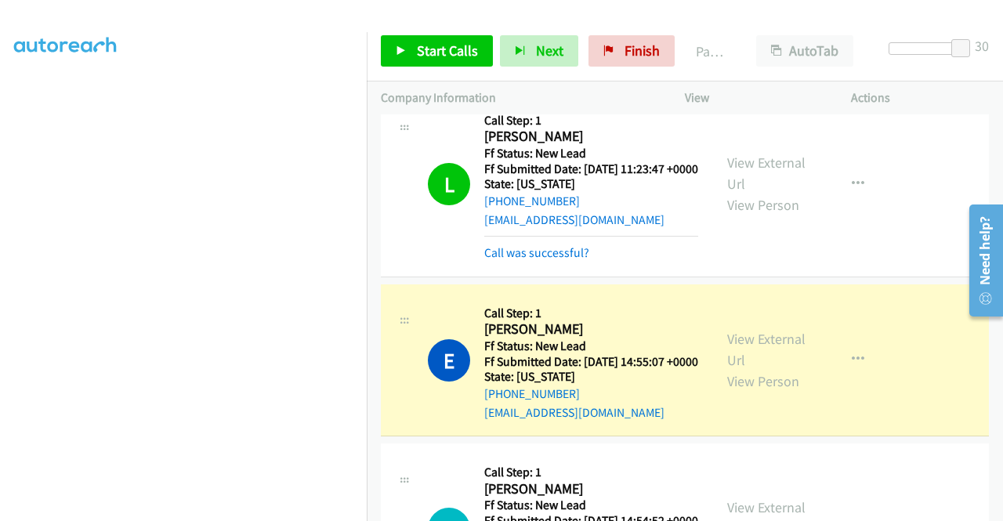
scroll to position [357, 0]
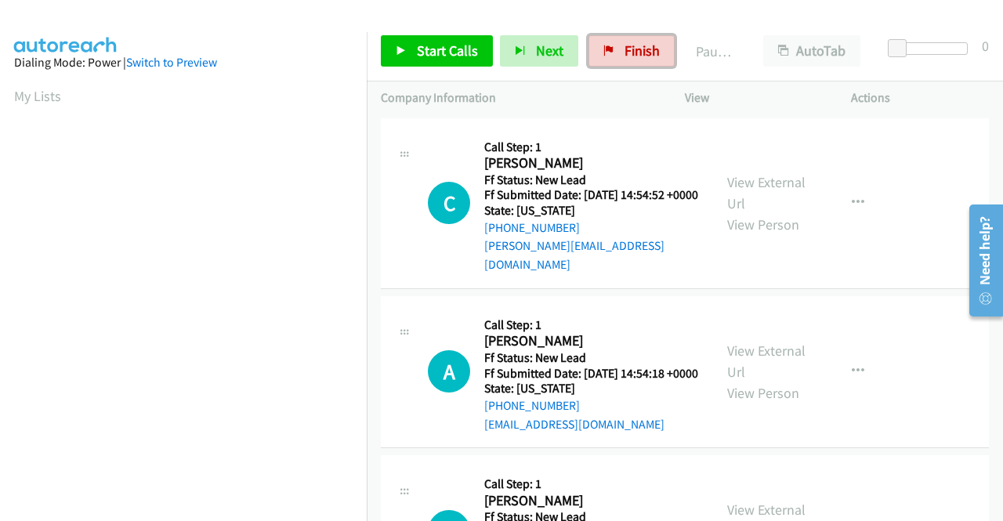
drag, startPoint x: 611, startPoint y: 44, endPoint x: 546, endPoint y: 68, distance: 70.2
click at [611, 44] on link "Finish" at bounding box center [632, 50] width 86 height 31
click at [771, 187] on link "View External Url" at bounding box center [766, 192] width 78 height 39
click at [752, 352] on link "View External Url" at bounding box center [766, 361] width 78 height 39
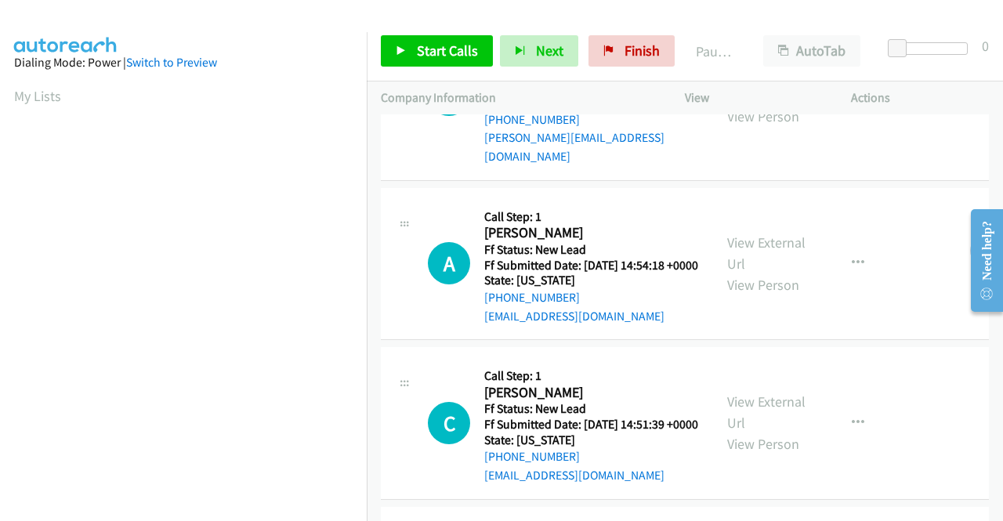
scroll to position [157, 0]
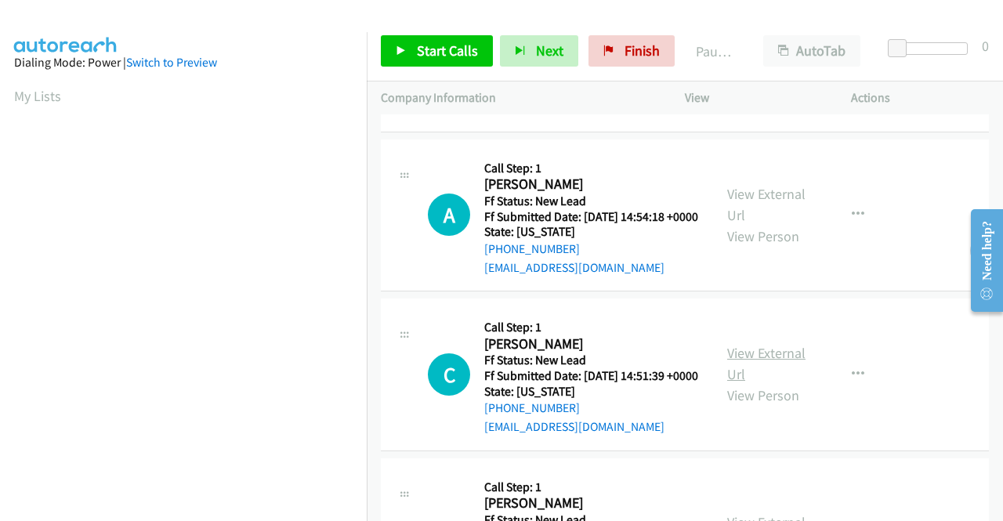
click at [751, 377] on link "View External Url" at bounding box center [766, 363] width 78 height 39
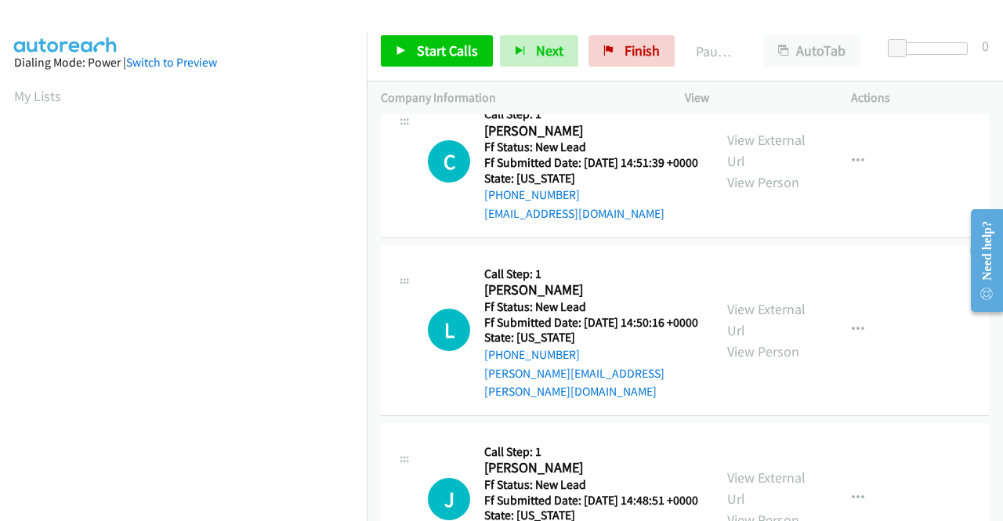
scroll to position [392, 0]
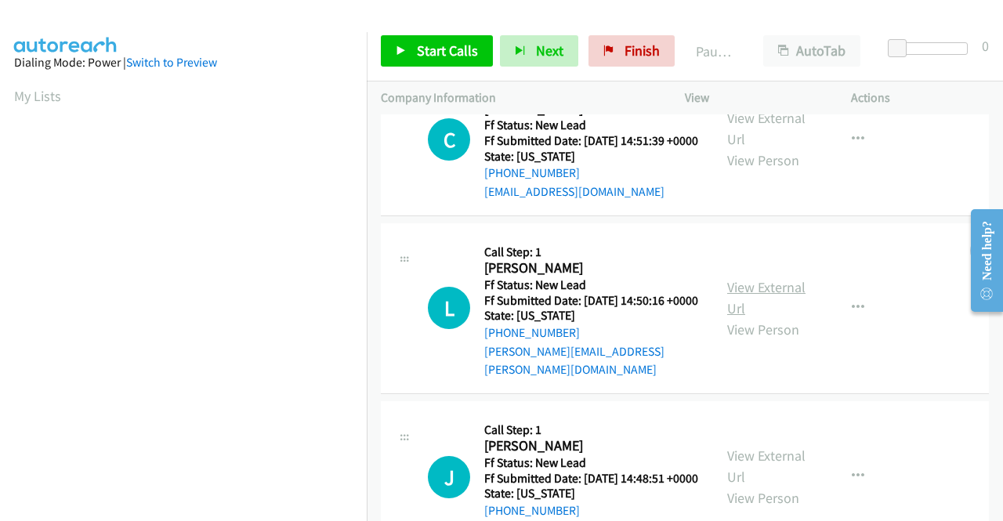
click at [763, 314] on link "View External Url" at bounding box center [766, 297] width 78 height 39
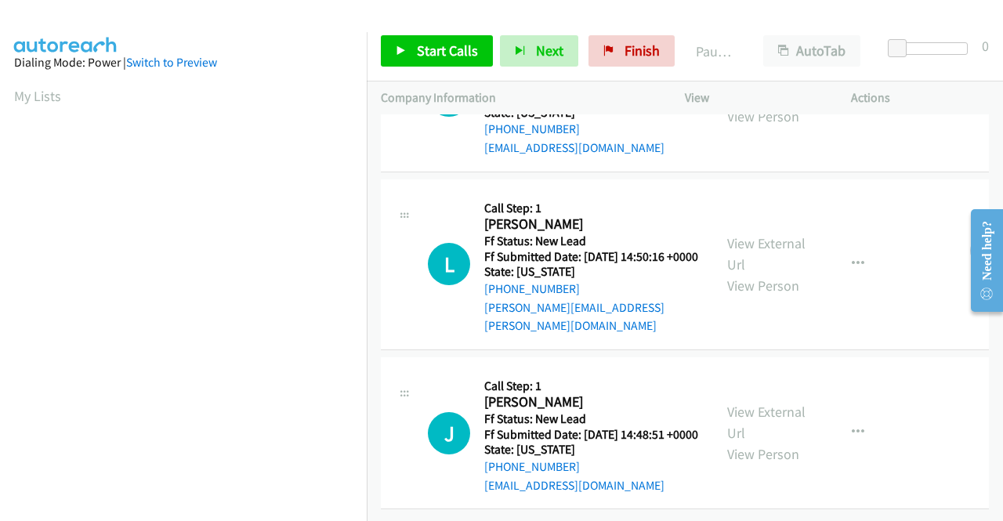
scroll to position [486, 0]
click at [767, 403] on link "View External Url" at bounding box center [766, 422] width 78 height 39
click at [436, 49] on span "Start Calls" at bounding box center [447, 51] width 61 height 18
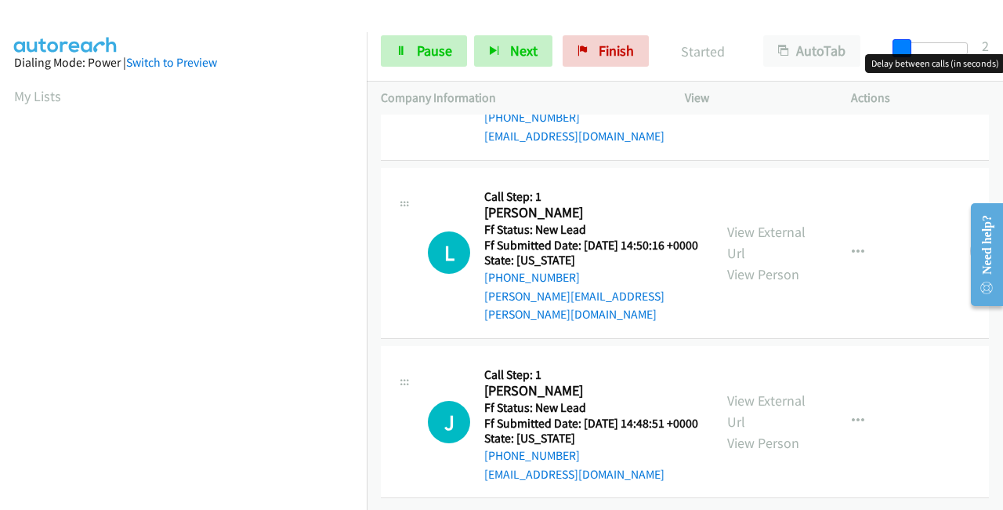
drag, startPoint x: 905, startPoint y: 46, endPoint x: 1003, endPoint y: 49, distance: 98.0
click at [1003, 49] on div "Start Calls Pause Next Finish Started AutoTab AutoTab 2" at bounding box center [685, 51] width 636 height 60
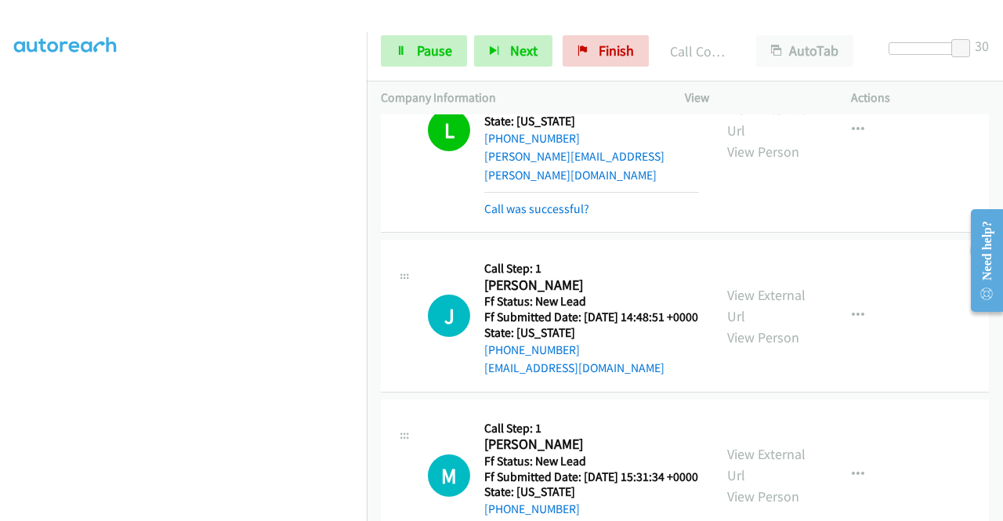
scroll to position [865, 0]
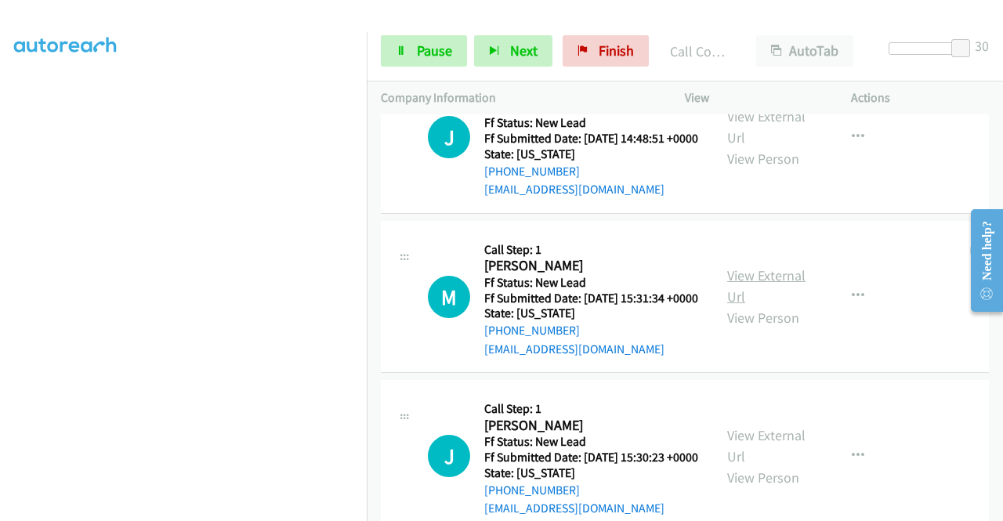
click at [737, 306] on link "View External Url" at bounding box center [766, 286] width 78 height 39
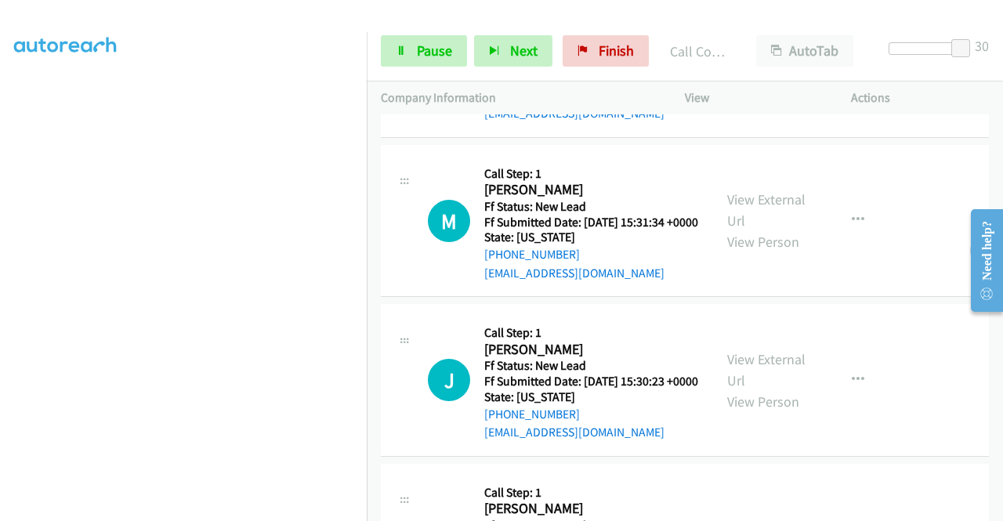
scroll to position [1022, 0]
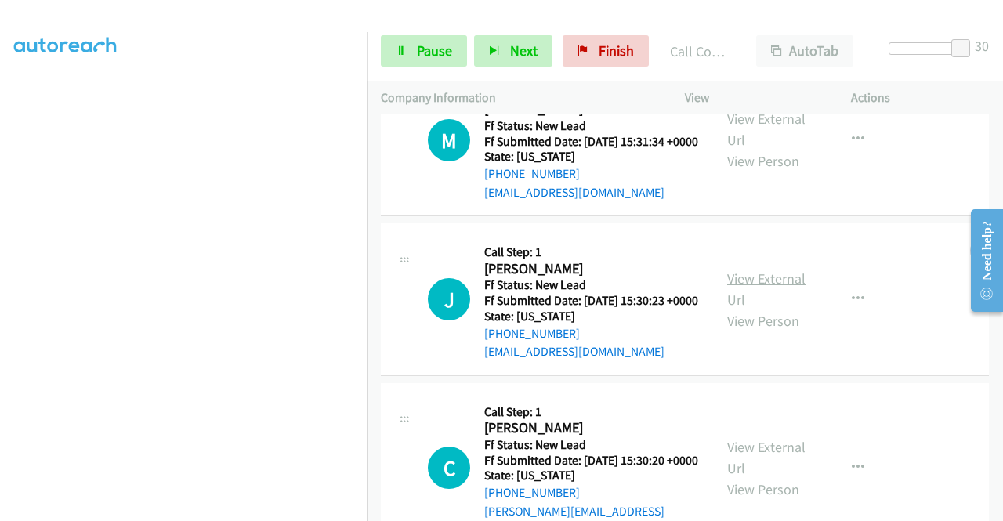
click at [743, 309] on link "View External Url" at bounding box center [766, 289] width 78 height 39
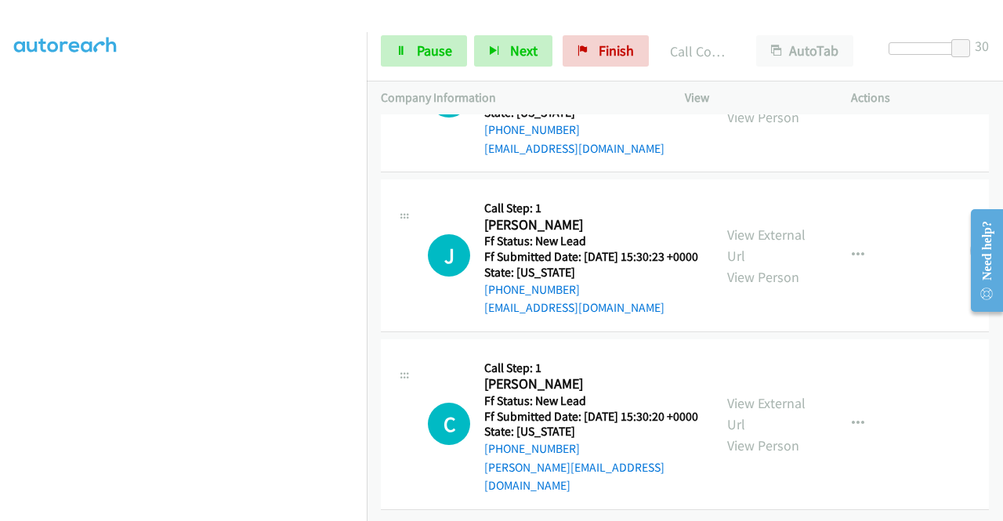
scroll to position [1143, 0]
click at [752, 397] on link "View External Url" at bounding box center [766, 413] width 78 height 39
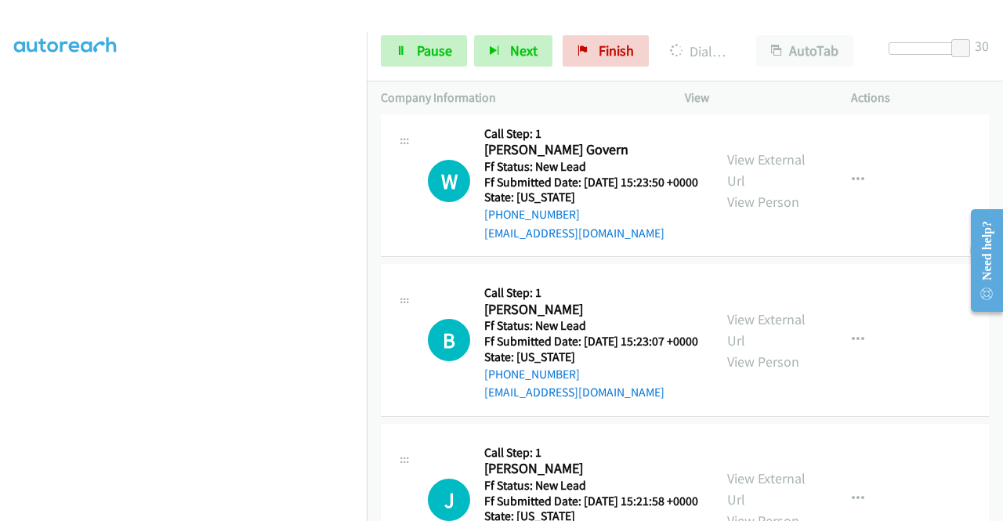
scroll to position [1613, 0]
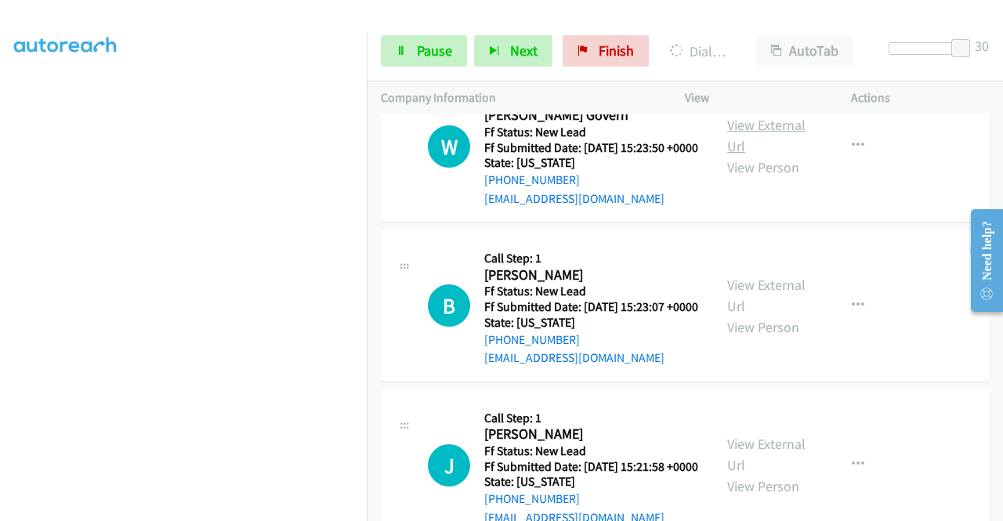
click at [777, 155] on link "View External Url" at bounding box center [766, 135] width 78 height 39
click at [742, 315] on link "View External Url" at bounding box center [766, 295] width 78 height 39
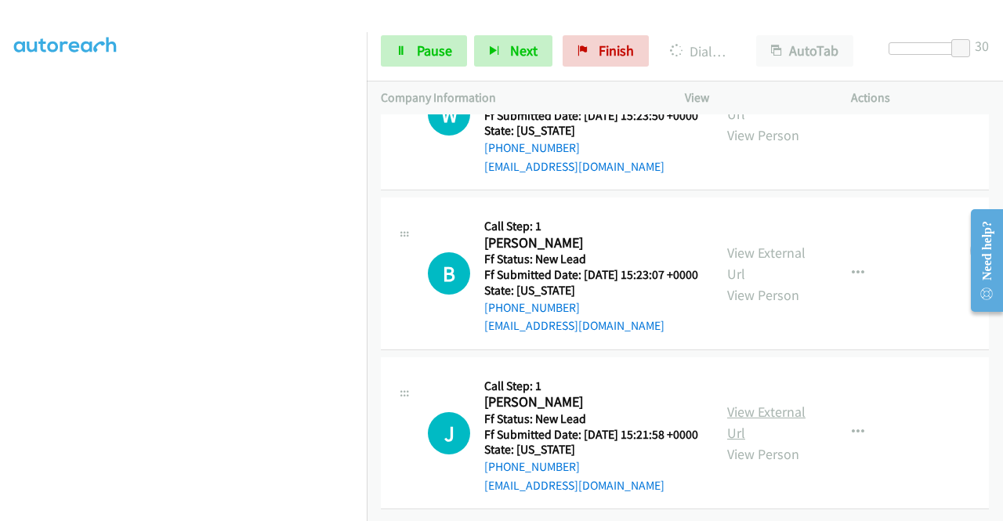
scroll to position [1766, 0]
click at [768, 403] on link "View External Url" at bounding box center [766, 422] width 78 height 39
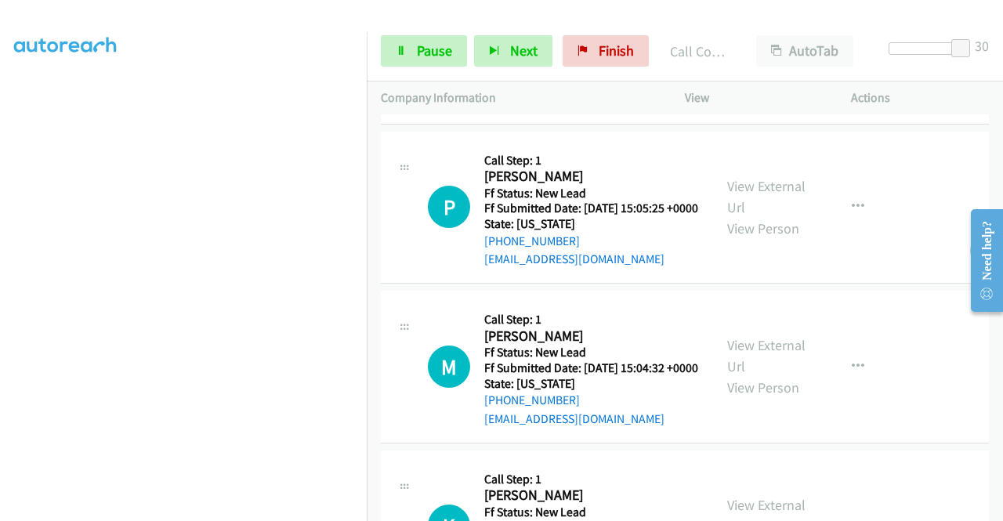
scroll to position [2191, 0]
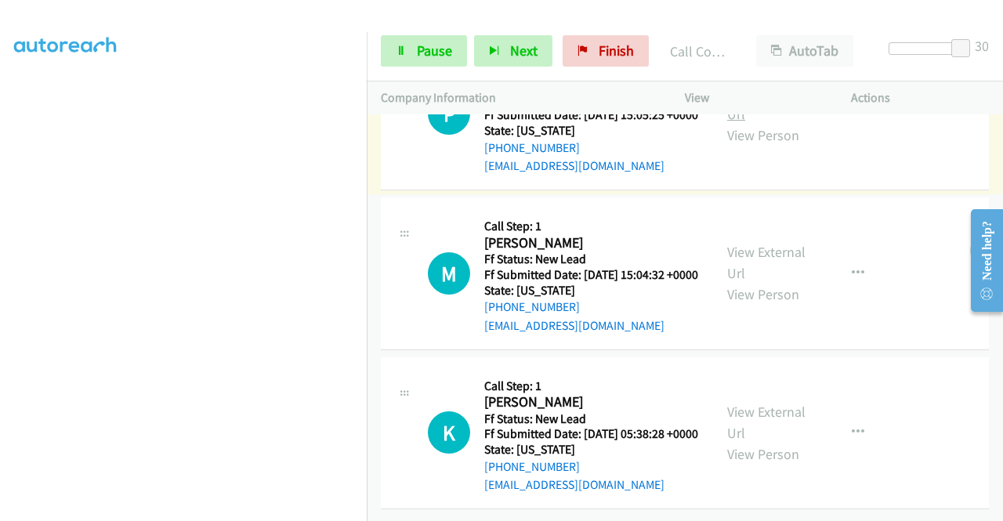
click at [771, 123] on link "View External Url" at bounding box center [766, 103] width 78 height 39
click at [759, 243] on link "View External Url" at bounding box center [766, 262] width 78 height 39
click at [756, 403] on link "View External Url" at bounding box center [766, 422] width 78 height 39
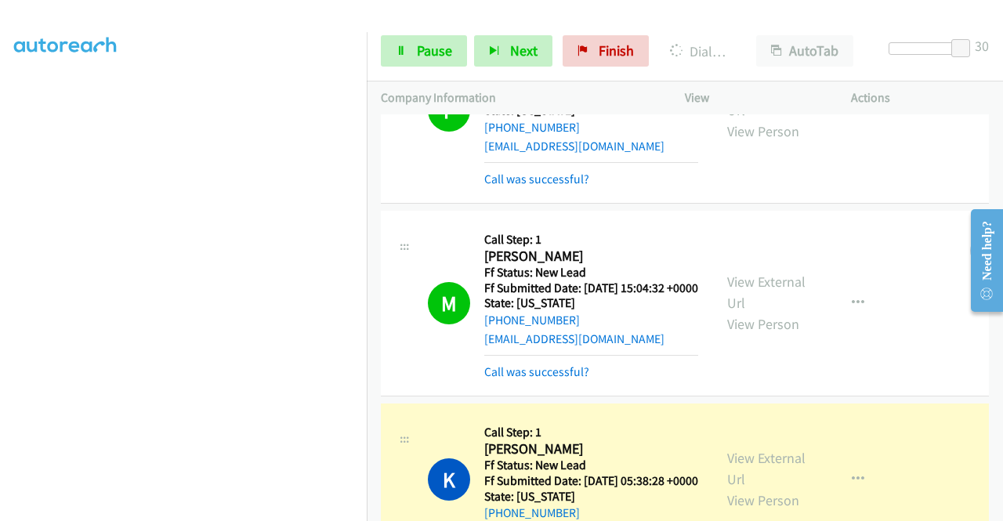
scroll to position [2591, 0]
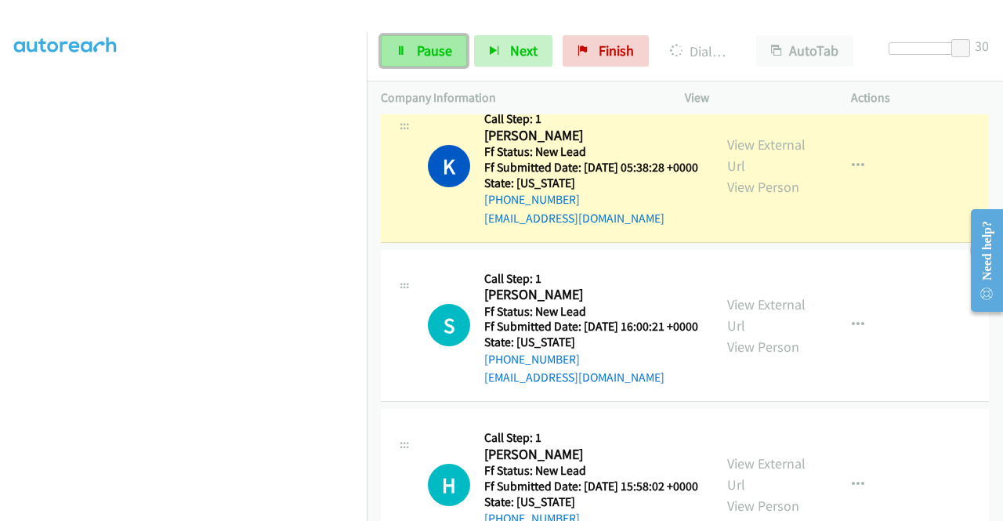
click at [417, 47] on span "Pause" at bounding box center [434, 51] width 35 height 18
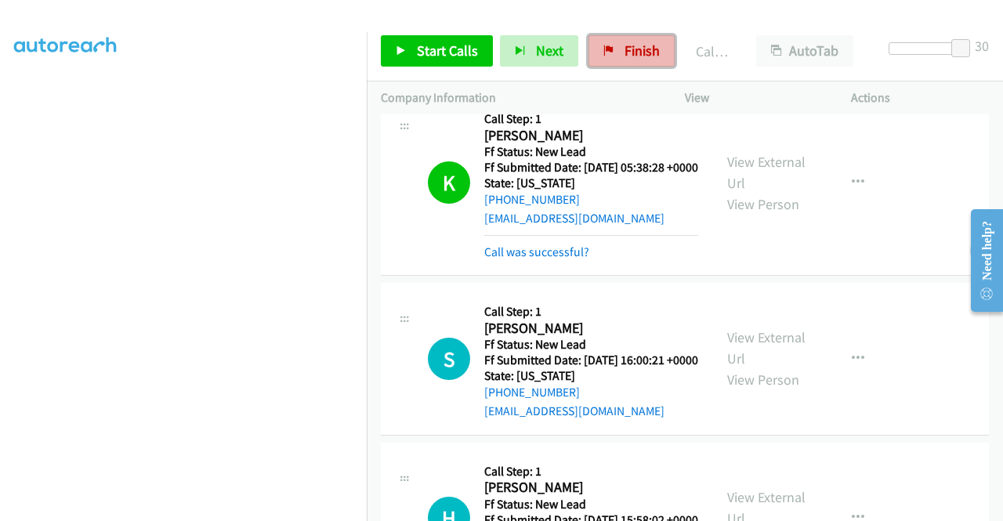
click at [630, 45] on span "Finish" at bounding box center [642, 51] width 35 height 18
